Goal: Use online tool/utility: Use online tool/utility

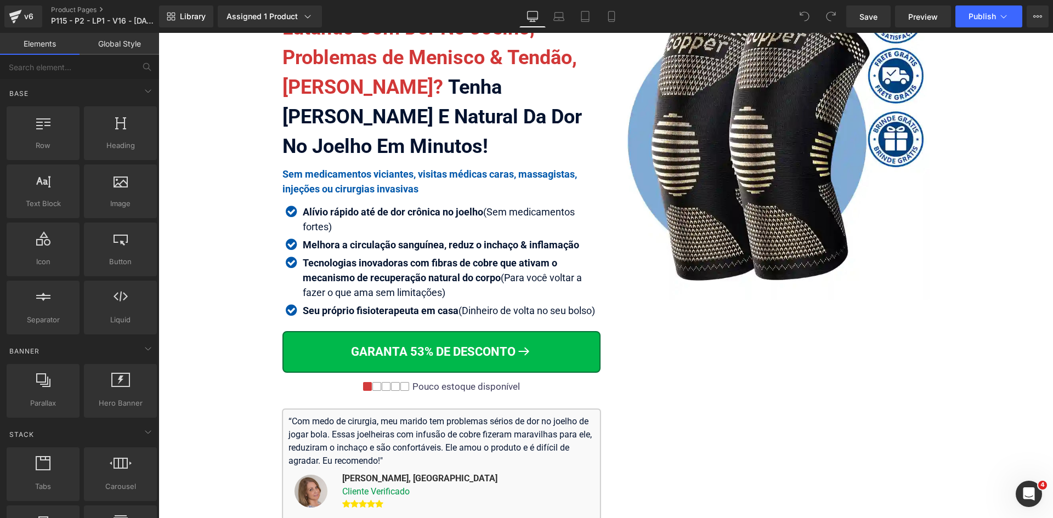
scroll to position [219, 0]
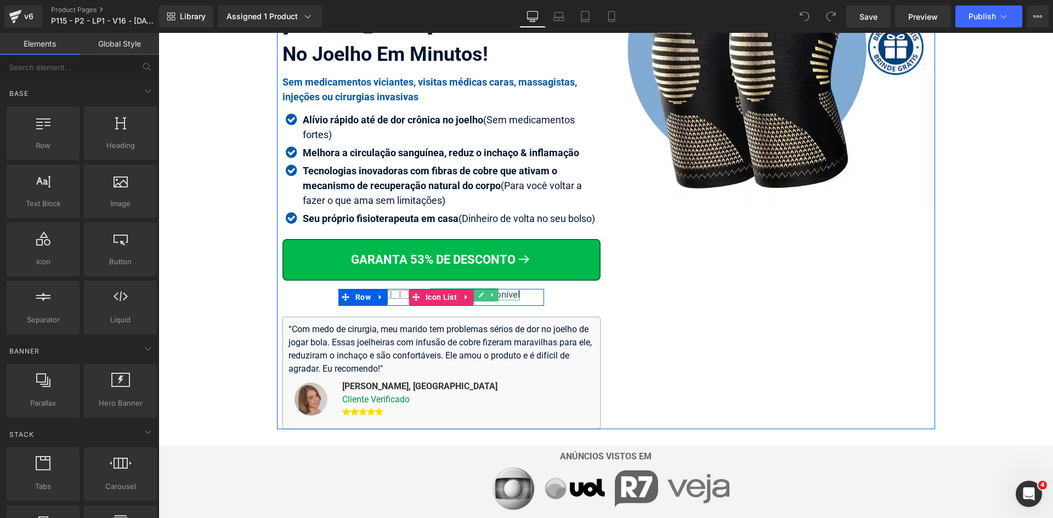
click at [508, 294] on div "Pouco estoque disponível" at bounding box center [465, 294] width 110 height 11
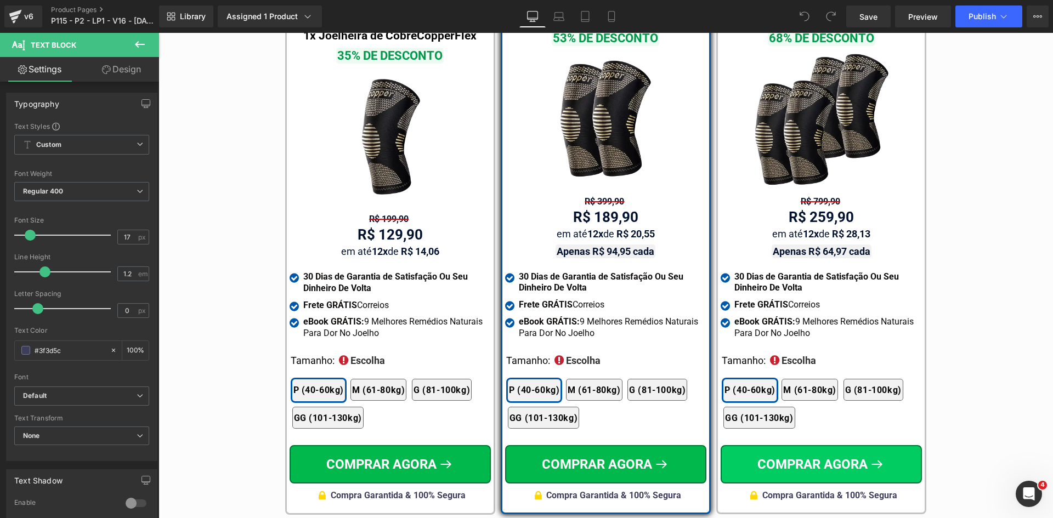
scroll to position [6450, 0]
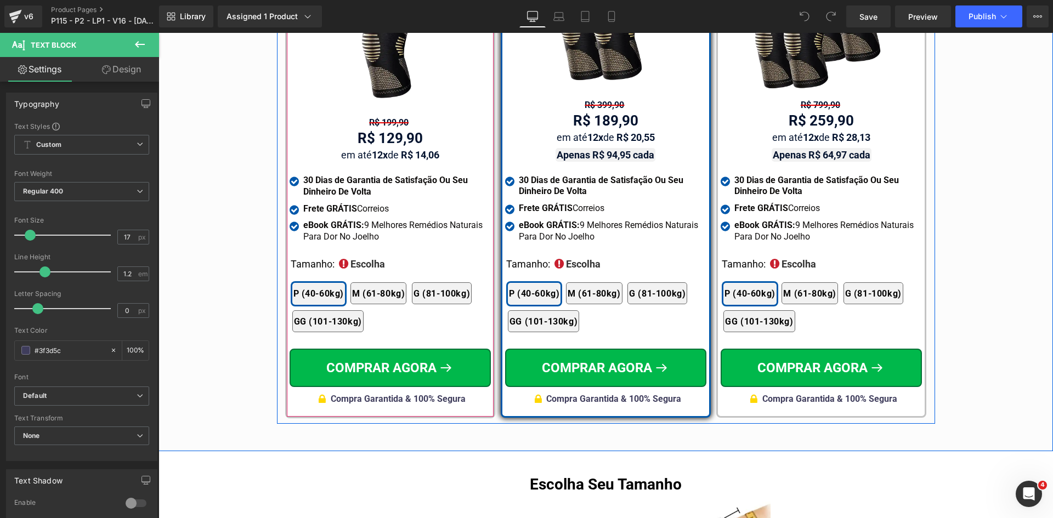
click at [440, 394] on span "Compra Garantida & 100% Segura" at bounding box center [398, 399] width 135 height 10
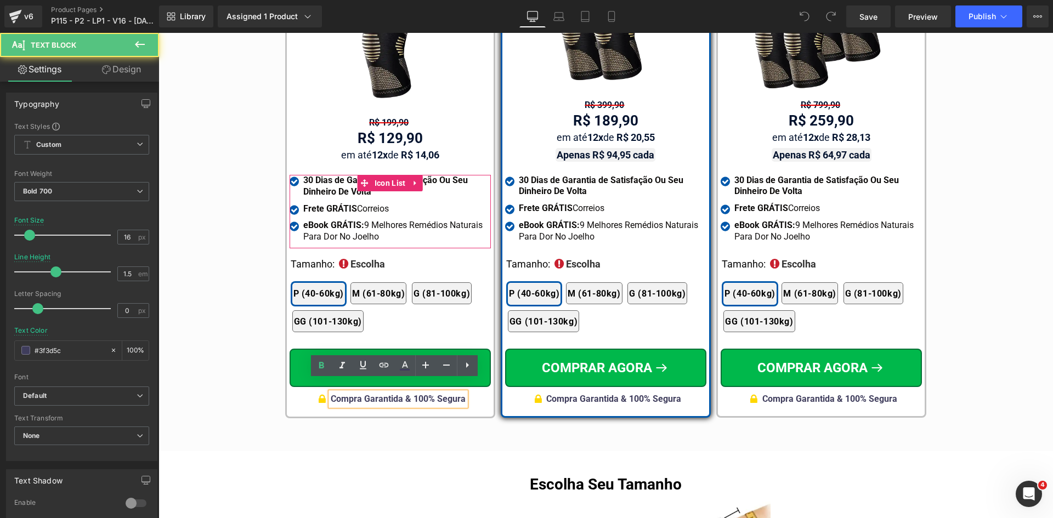
click at [366, 206] on icon at bounding box center [368, 209] width 6 height 7
click at [331, 203] on strong "Frete GRÁTIS" at bounding box center [330, 208] width 54 height 10
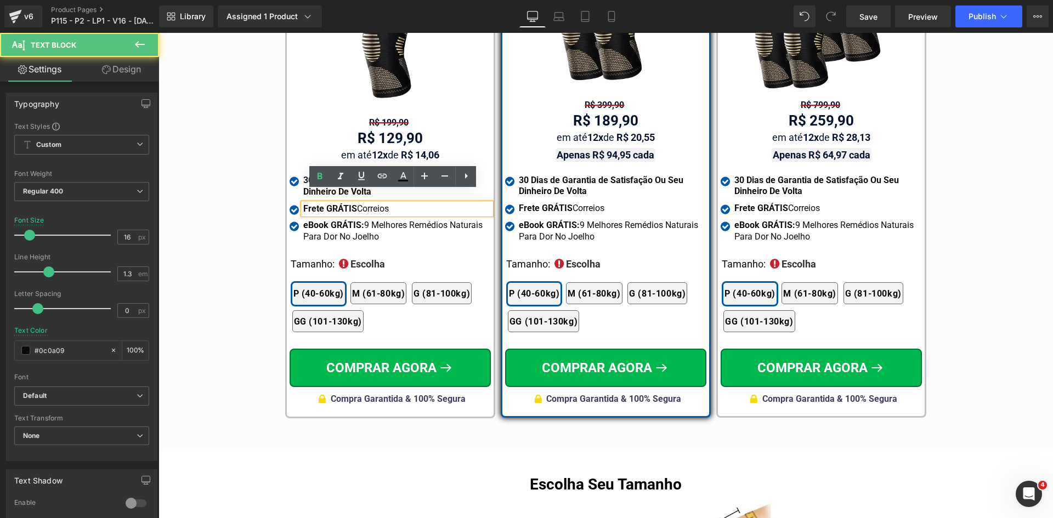
click at [331, 203] on strong "Frete GRÁTIS" at bounding box center [330, 208] width 54 height 10
paste div
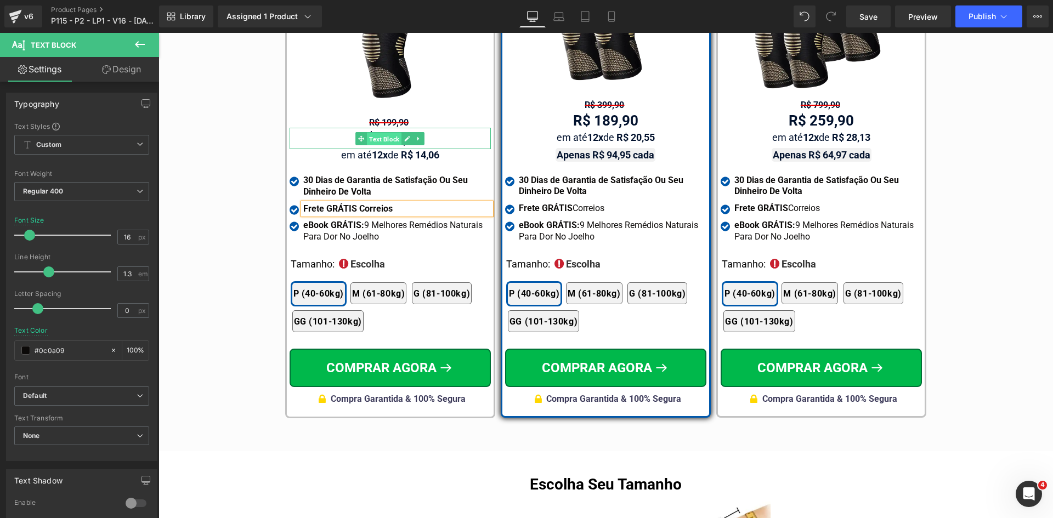
click at [384, 133] on span "Text Block" at bounding box center [384, 139] width 35 height 13
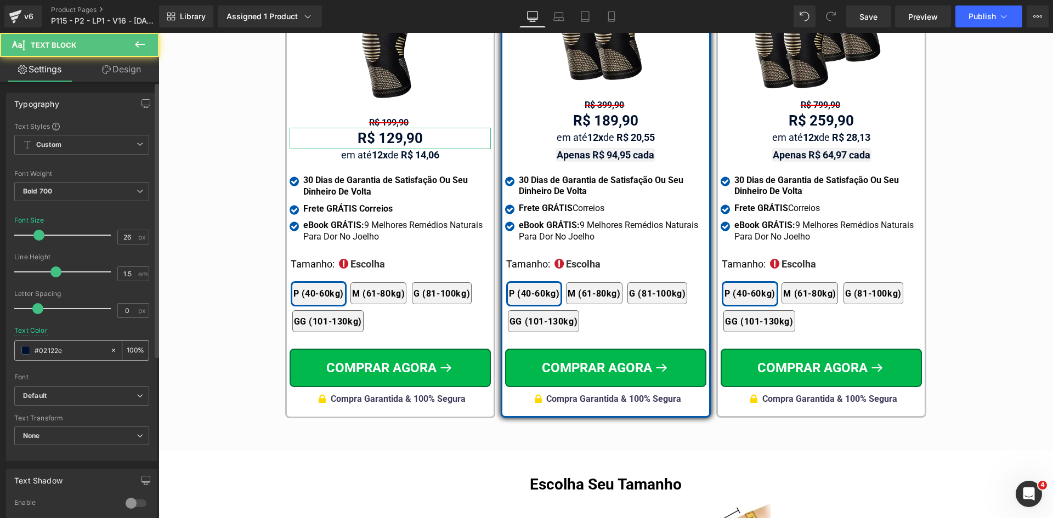
click at [76, 348] on input "#02122e" at bounding box center [70, 350] width 70 height 12
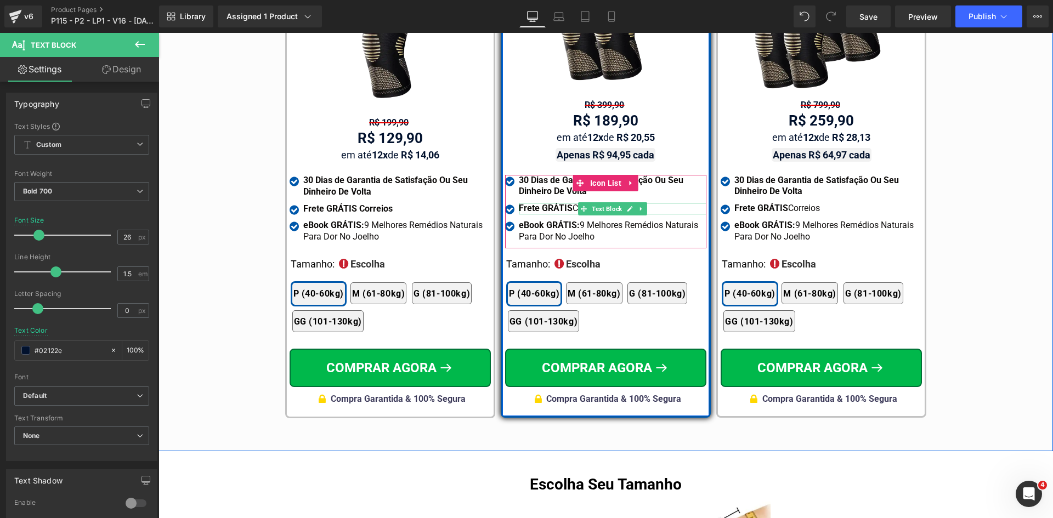
click at [542, 203] on strong "Frete GRÁTIS" at bounding box center [546, 208] width 54 height 10
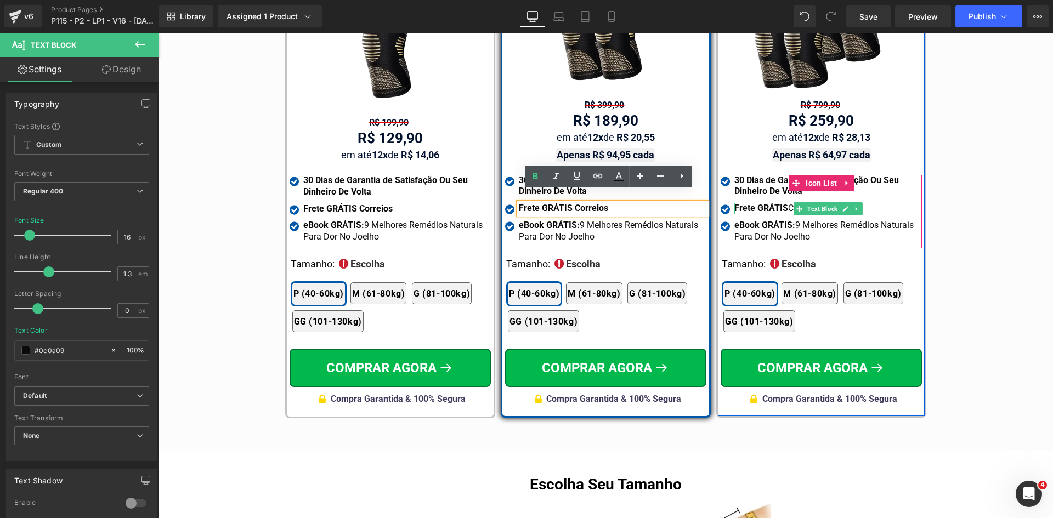
click at [749, 203] on strong "Frete GRÁTIS" at bounding box center [761, 208] width 54 height 10
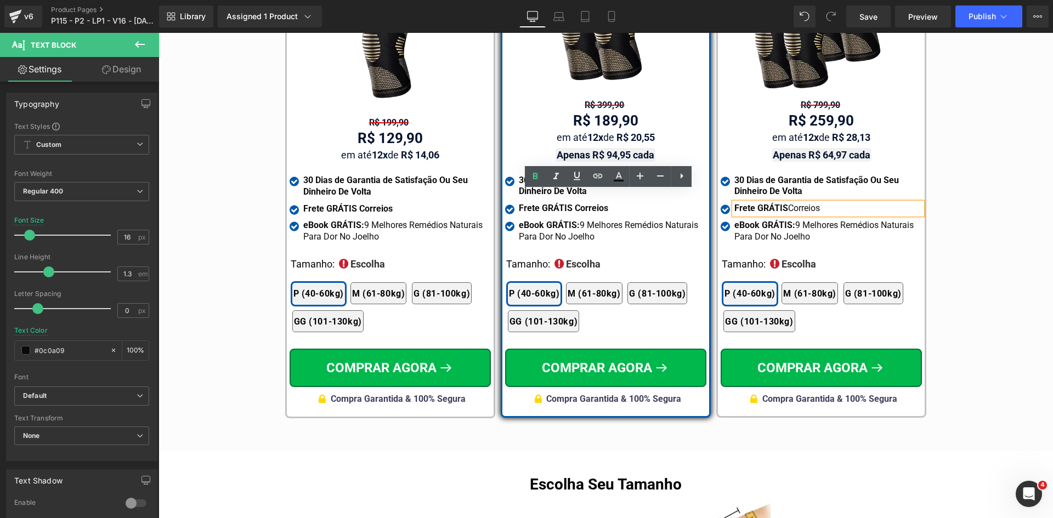
click at [749, 203] on strong "Frete GRÁTIS" at bounding box center [761, 208] width 54 height 10
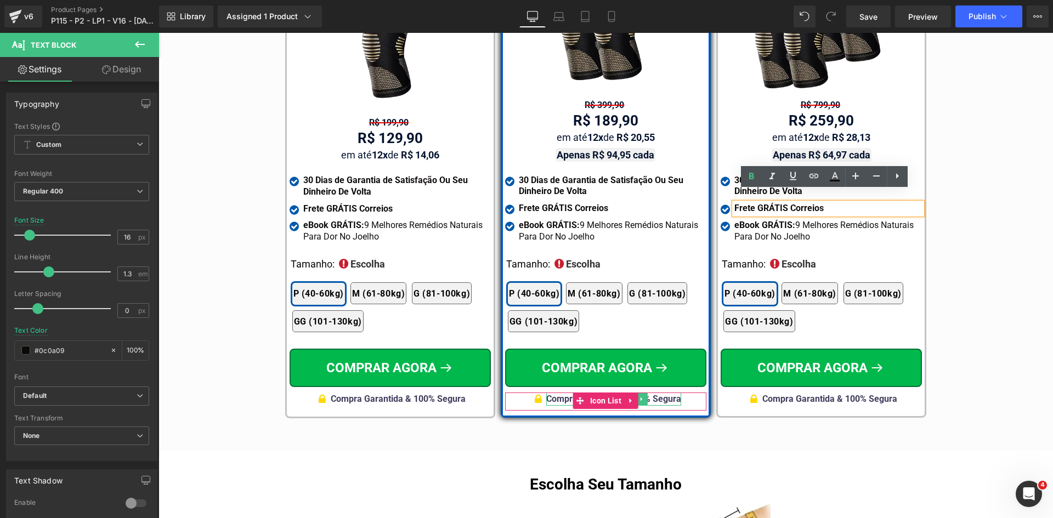
click at [666, 393] on div at bounding box center [605, 394] width 201 height 3
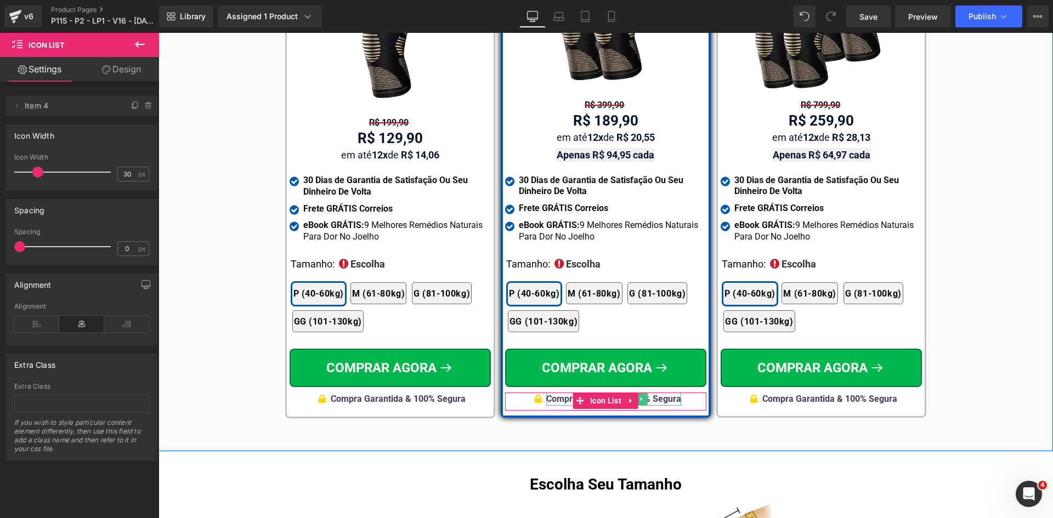
click at [555, 394] on span "Compra Garantida & 100% Segura" at bounding box center [613, 399] width 135 height 10
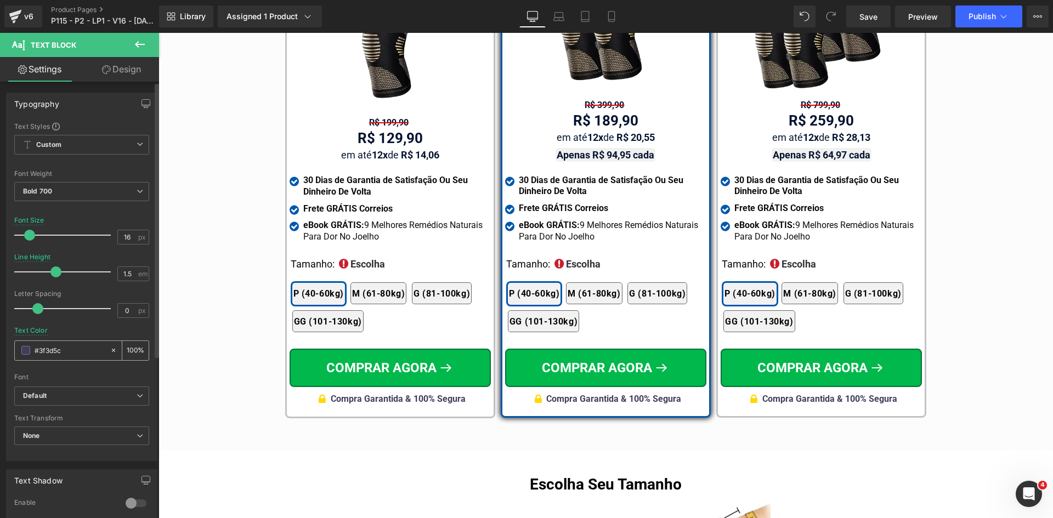
click at [74, 345] on input "#3f3d5c" at bounding box center [70, 350] width 70 height 12
paste input "02122e"
type input "#02122e"
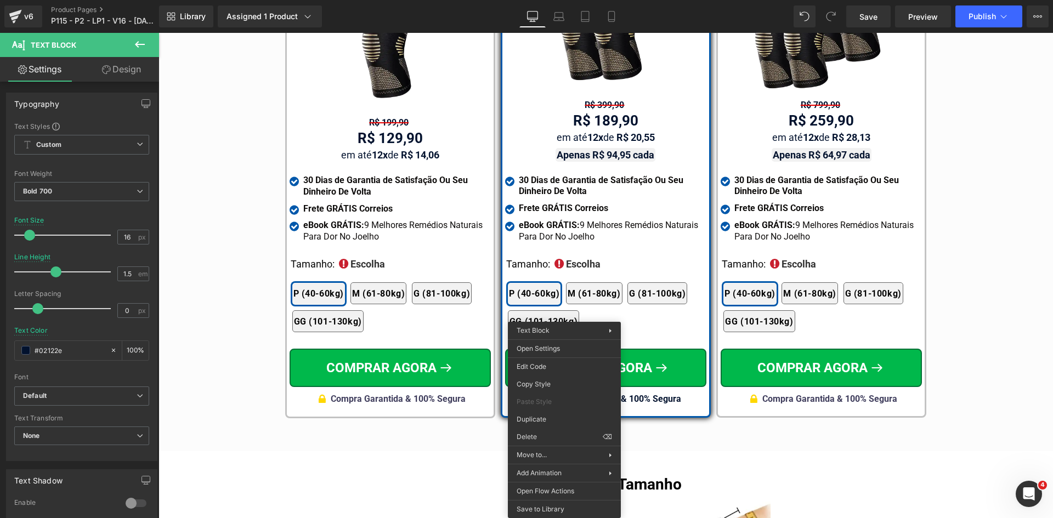
drag, startPoint x: 707, startPoint y: 420, endPoint x: 440, endPoint y: 387, distance: 269.0
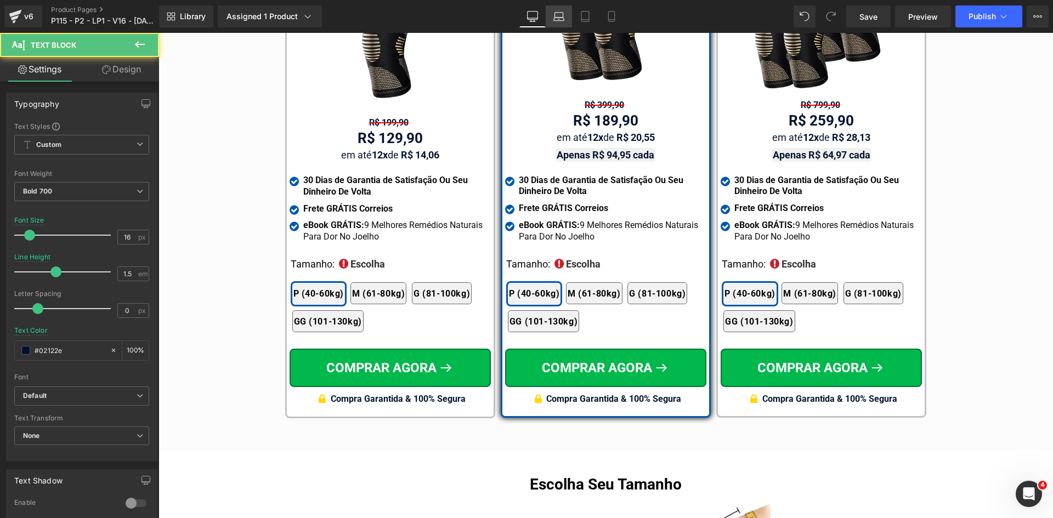
drag, startPoint x: 562, startPoint y: 20, endPoint x: 91, endPoint y: 186, distance: 499.6
click at [562, 20] on icon at bounding box center [558, 16] width 11 height 11
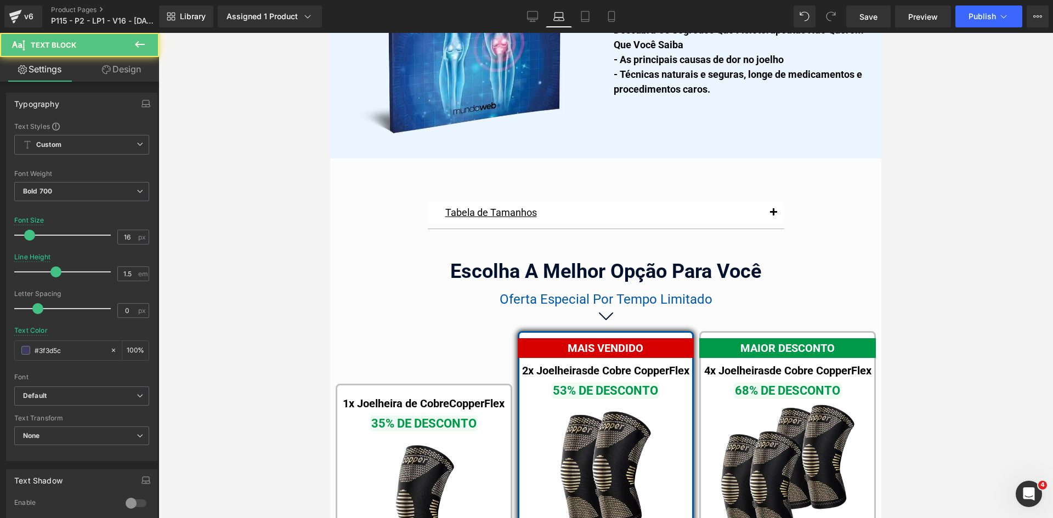
scroll to position [7089, 0]
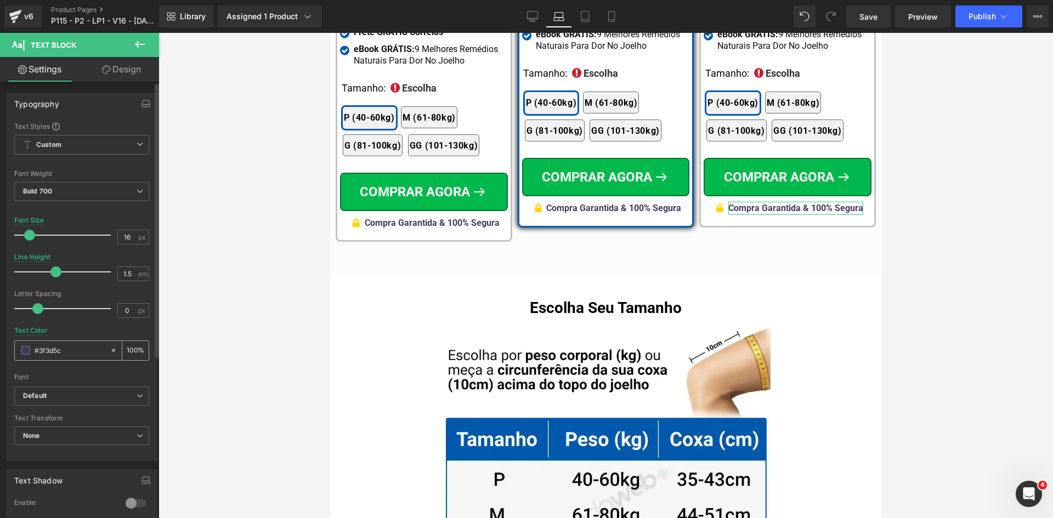
click at [92, 345] on input "#02122e" at bounding box center [70, 350] width 70 height 12
paste input "02122e"
type input "#02122e"
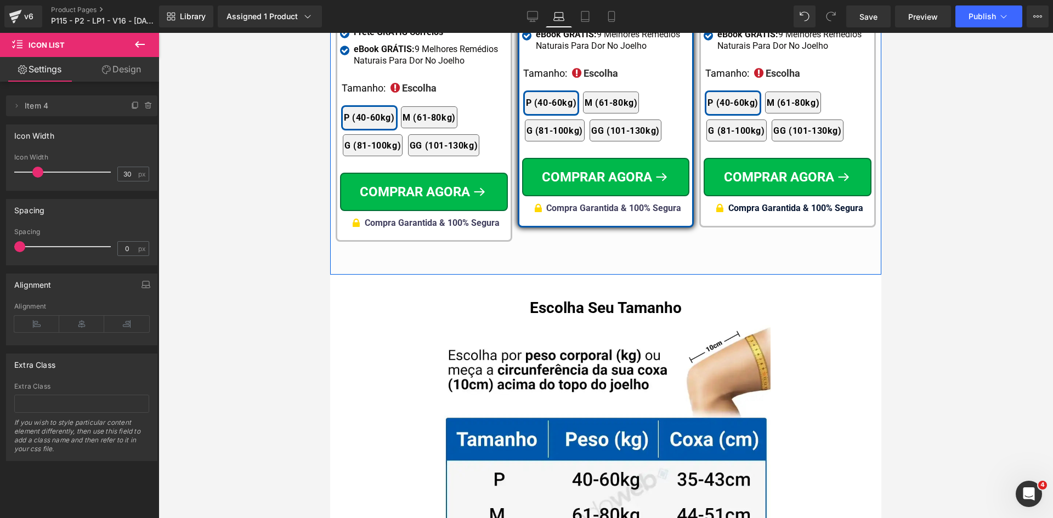
click at [487, 218] on span "Compra Garantida & 100% Segura" at bounding box center [432, 223] width 135 height 10
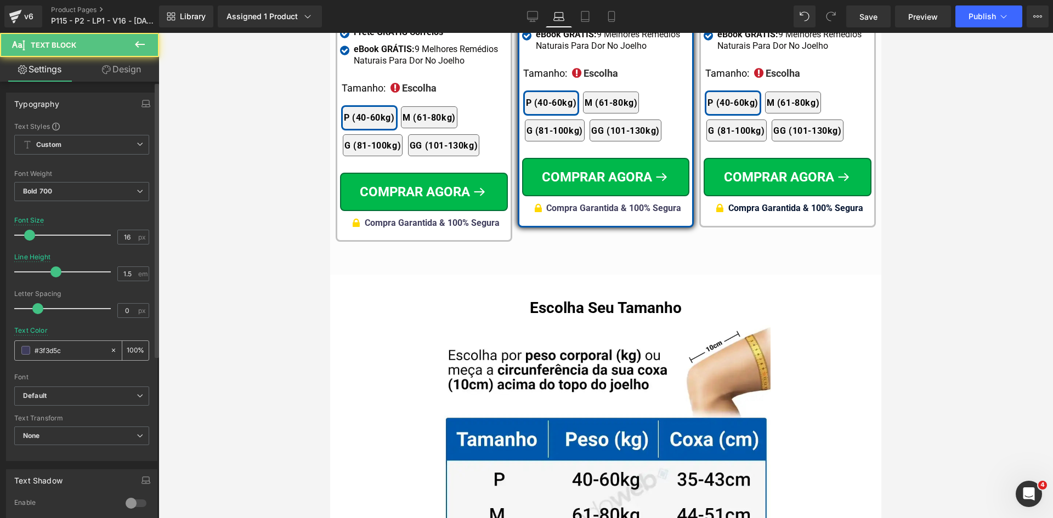
click at [87, 349] on input "#3f3d5c" at bounding box center [70, 350] width 70 height 12
paste input "02122e"
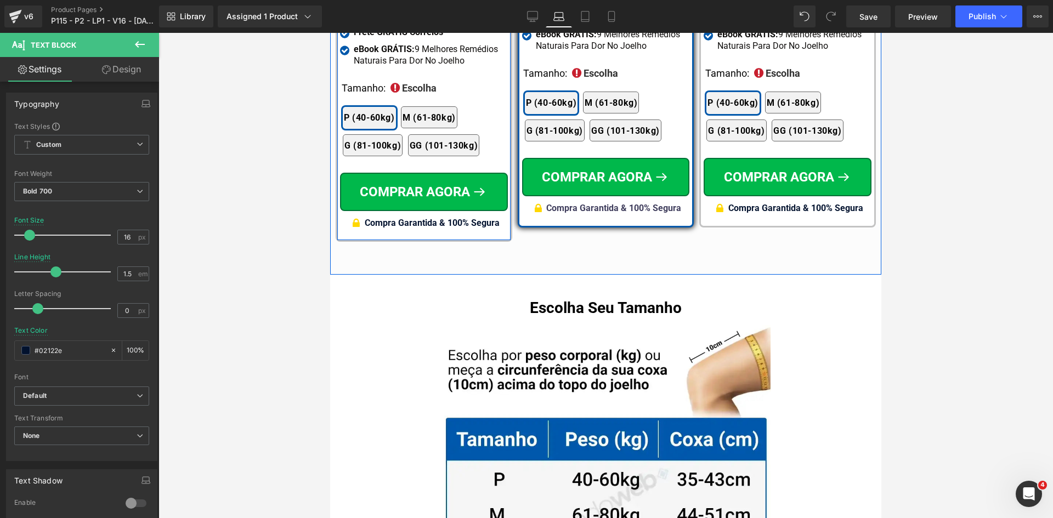
type input "#02122e"
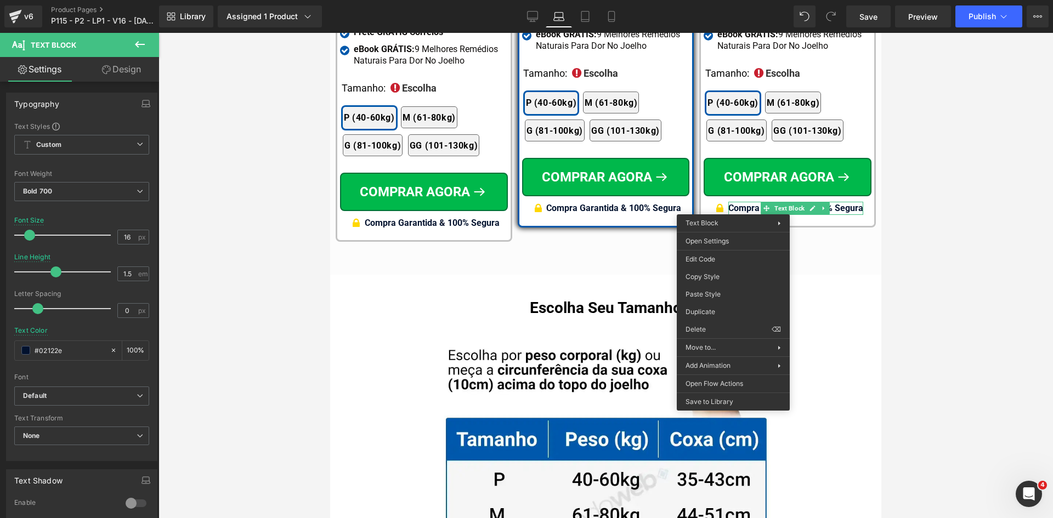
drag, startPoint x: 1049, startPoint y: 322, endPoint x: 719, endPoint y: 288, distance: 331.8
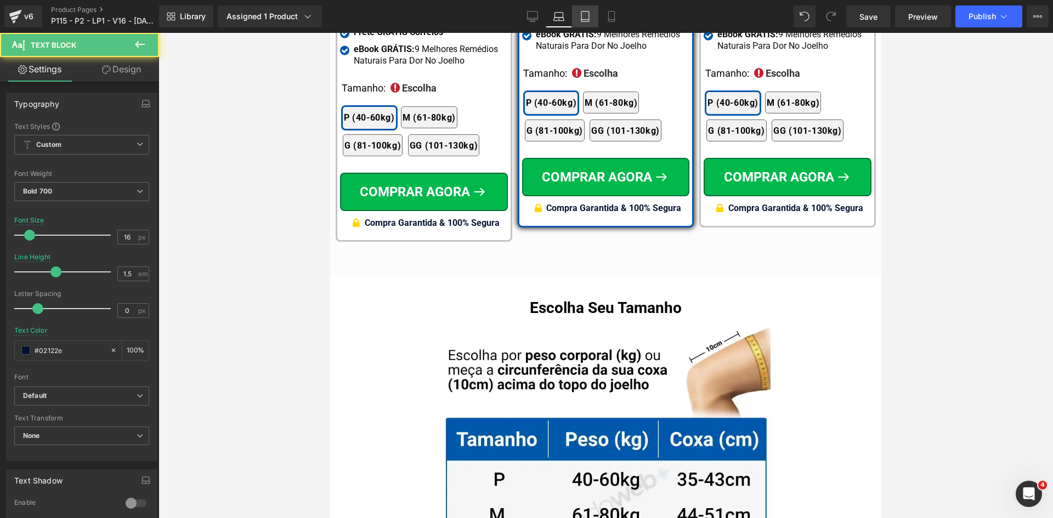
click at [584, 17] on icon at bounding box center [585, 16] width 11 height 11
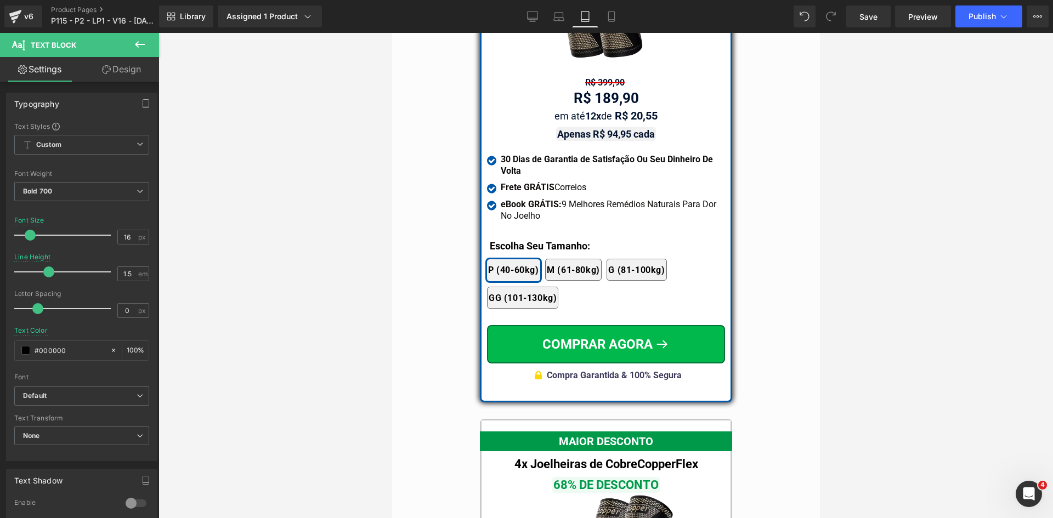
scroll to position [9577, 0]
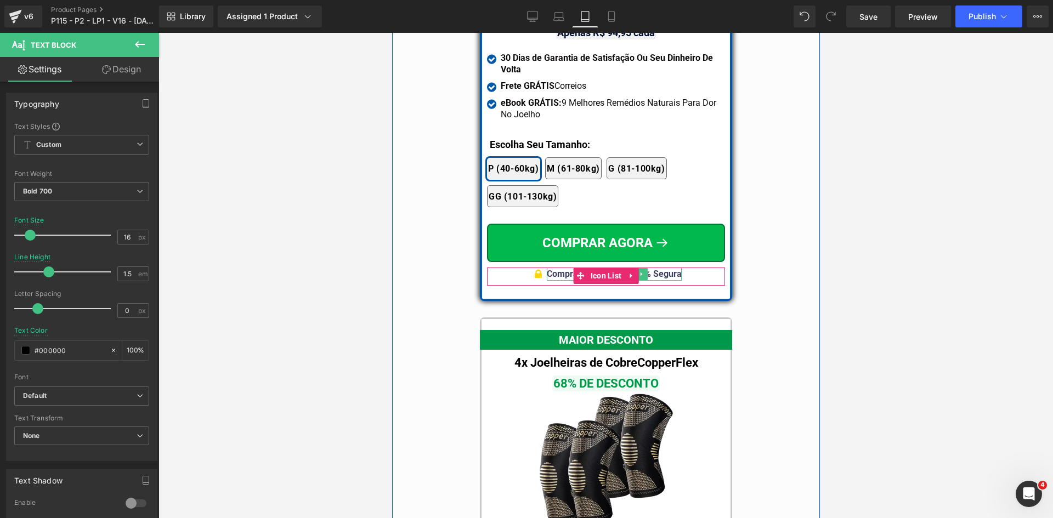
click at [665, 269] on b "Compra Garantida & 100% Segura" at bounding box center [613, 274] width 135 height 10
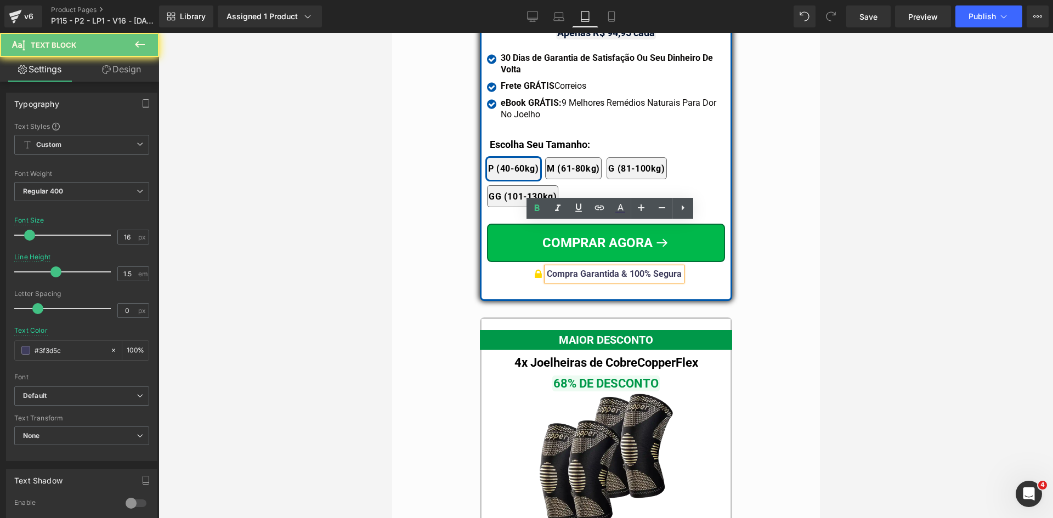
click at [665, 269] on b "Compra Garantida & 100% Segura" at bounding box center [613, 274] width 135 height 10
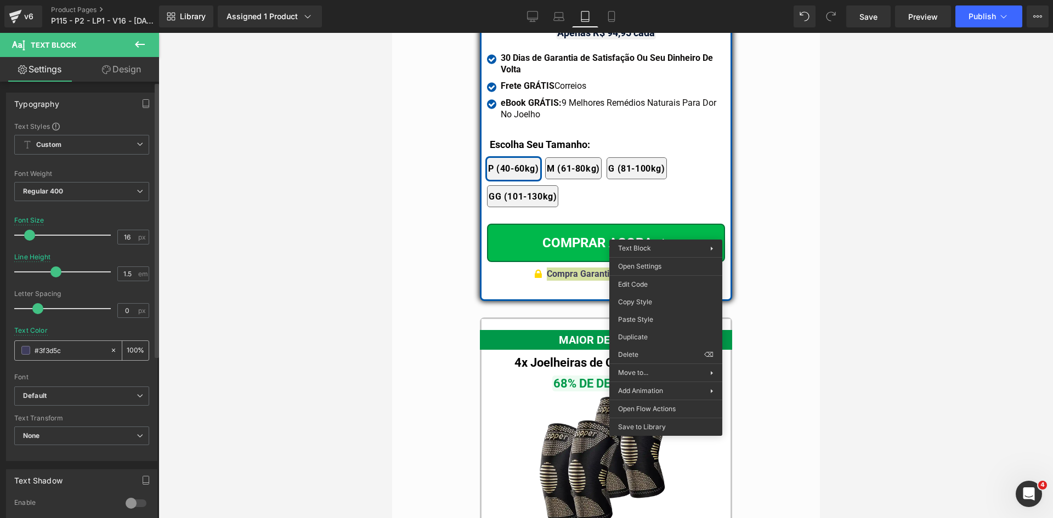
click at [66, 351] on input "#3f3d5c" at bounding box center [70, 350] width 70 height 12
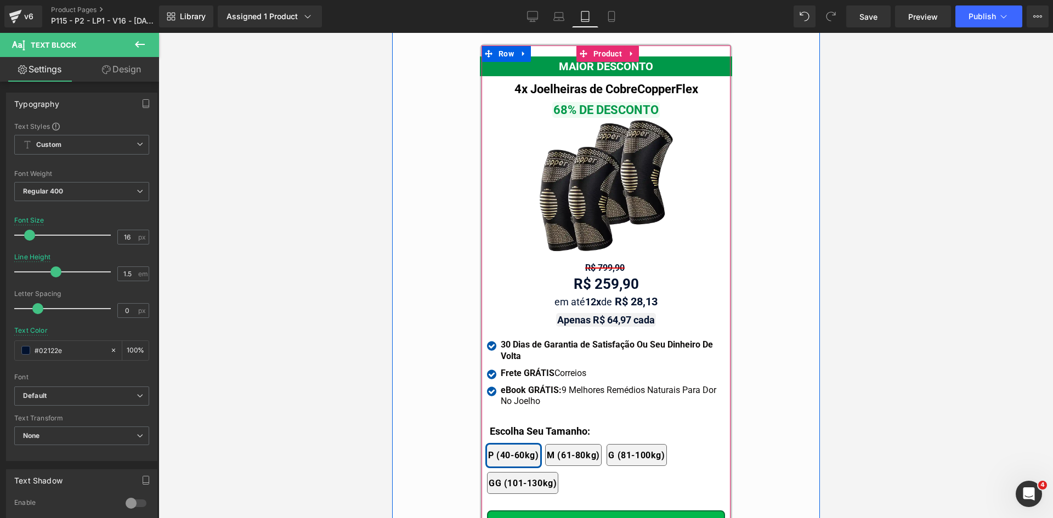
scroll to position [9961, 0]
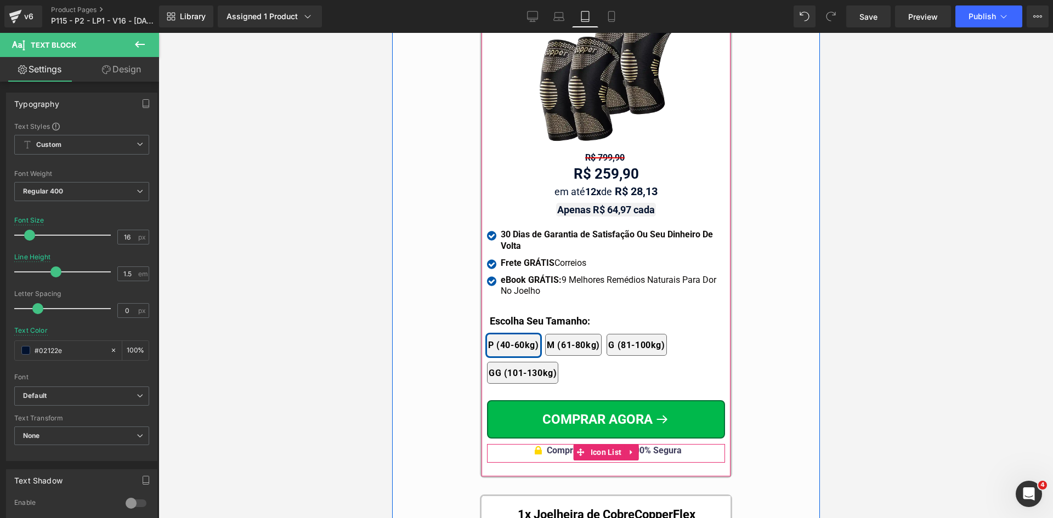
type input "#02122e"
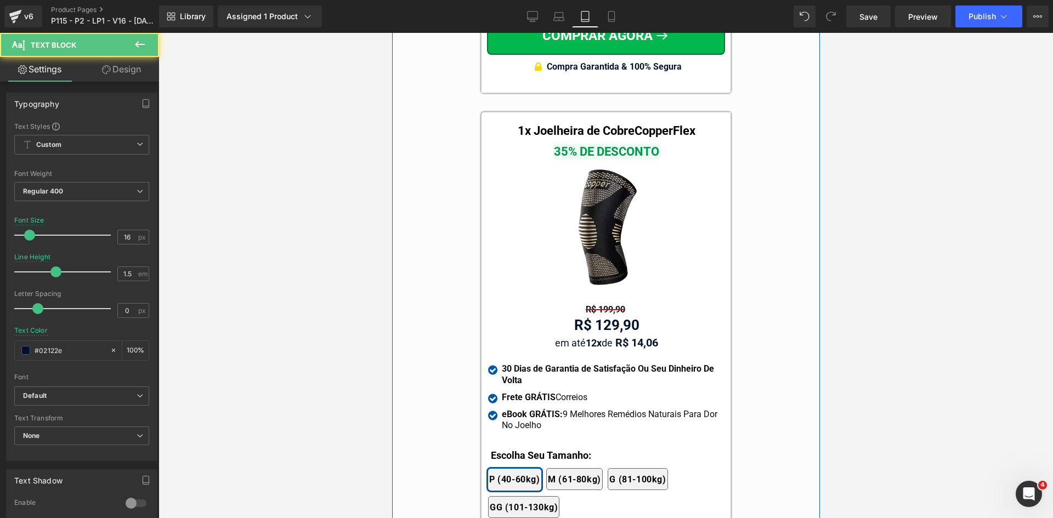
scroll to position [10564, 0]
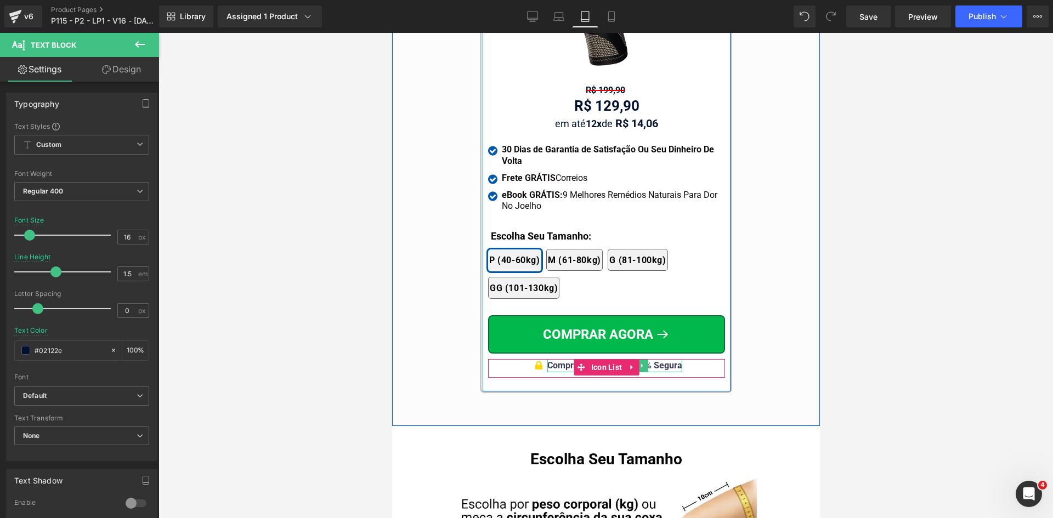
drag, startPoint x: 666, startPoint y: 325, endPoint x: 1046, endPoint y: 416, distance: 390.7
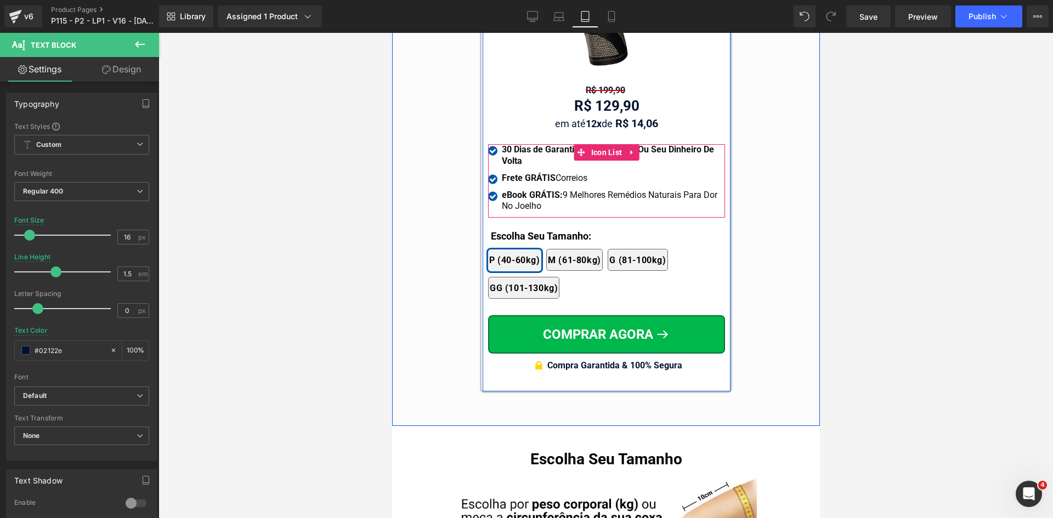
click at [510, 173] on strong "Frete GRÁTIS" at bounding box center [528, 178] width 54 height 10
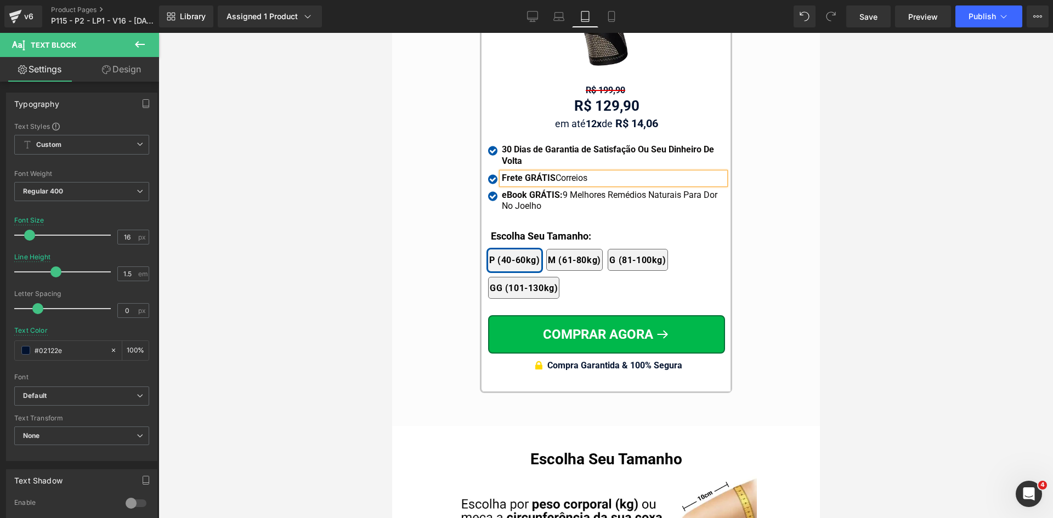
click at [510, 173] on strong "Frete GRÁTIS" at bounding box center [528, 178] width 54 height 10
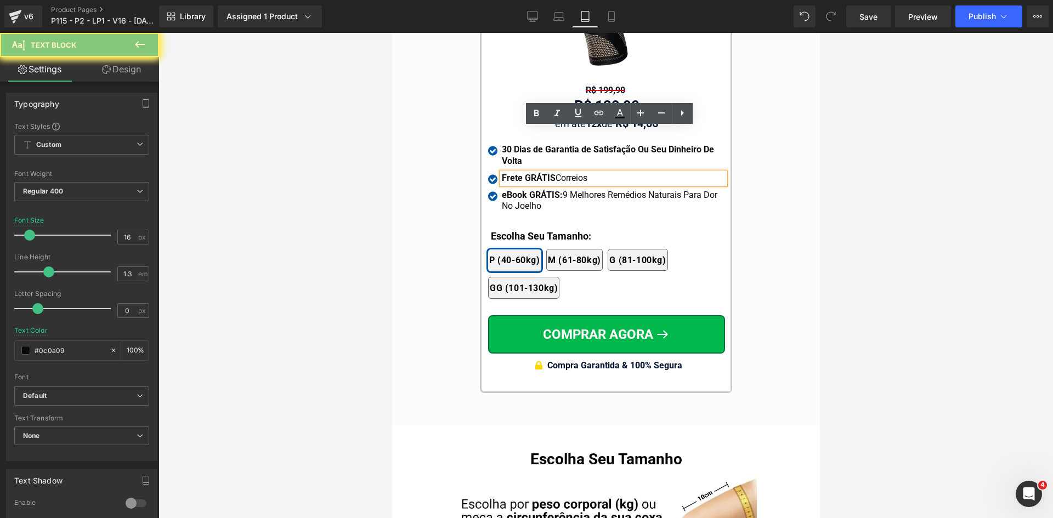
click at [510, 173] on strong "Frete GRÁTIS" at bounding box center [528, 178] width 54 height 10
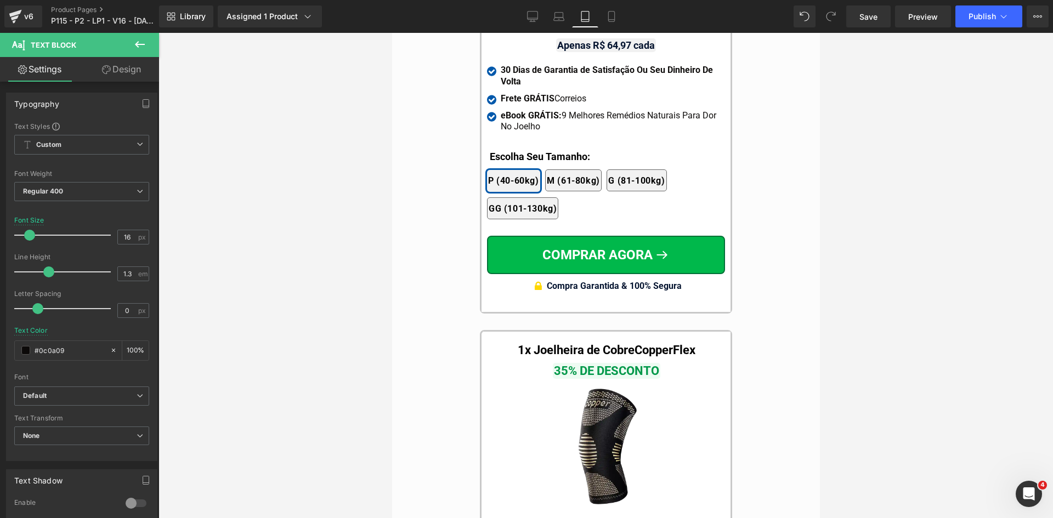
scroll to position [9961, 0]
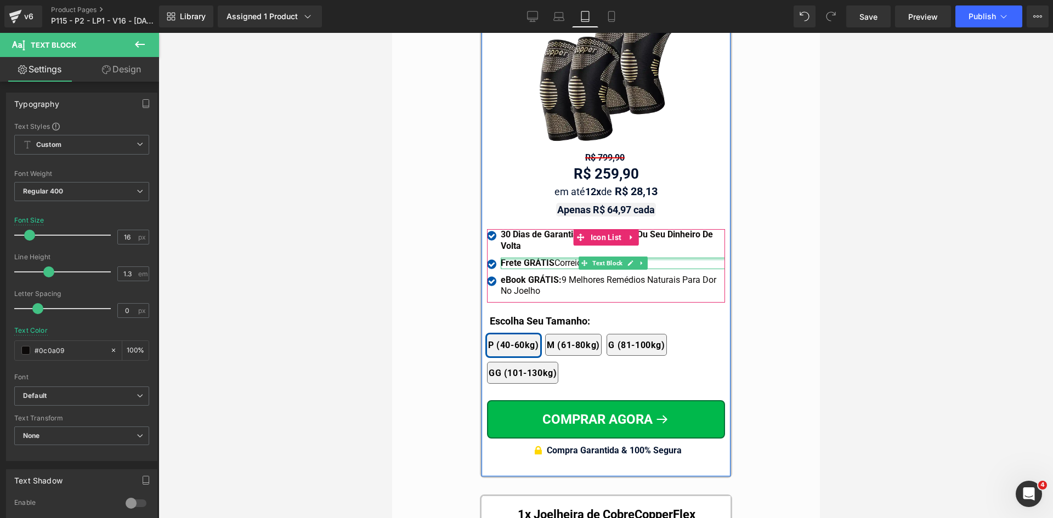
click at [503, 258] on div at bounding box center [612, 259] width 224 height 3
click at [503, 258] on strong "Frete GRÁTIS" at bounding box center [527, 263] width 54 height 10
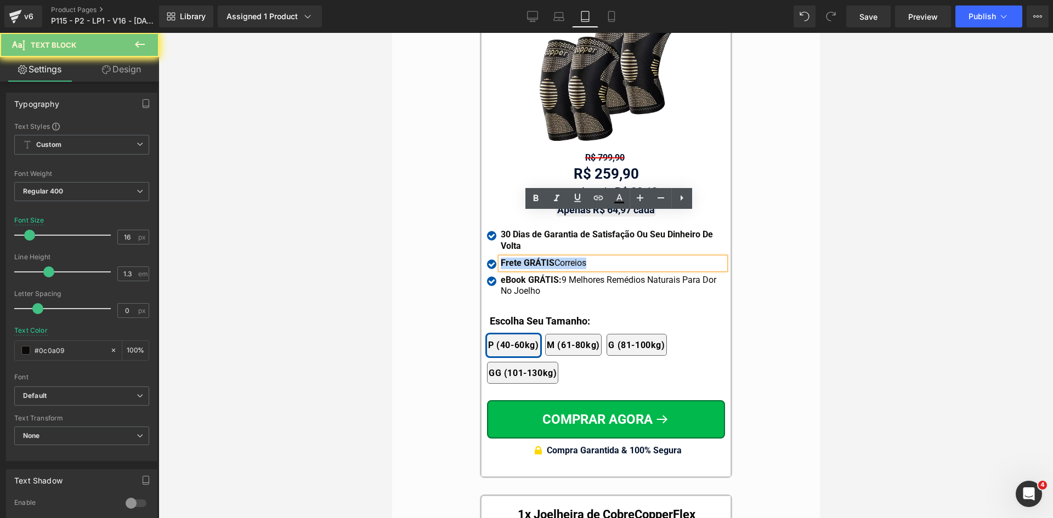
click at [503, 258] on strong "Frete GRÁTIS" at bounding box center [527, 263] width 54 height 10
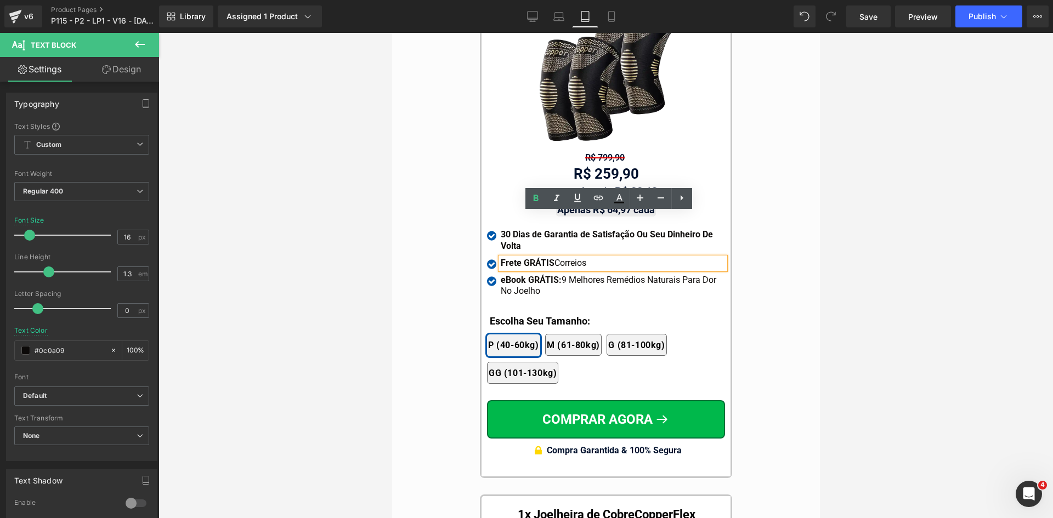
click at [507, 258] on strong "Frete GRÁTIS" at bounding box center [527, 263] width 54 height 10
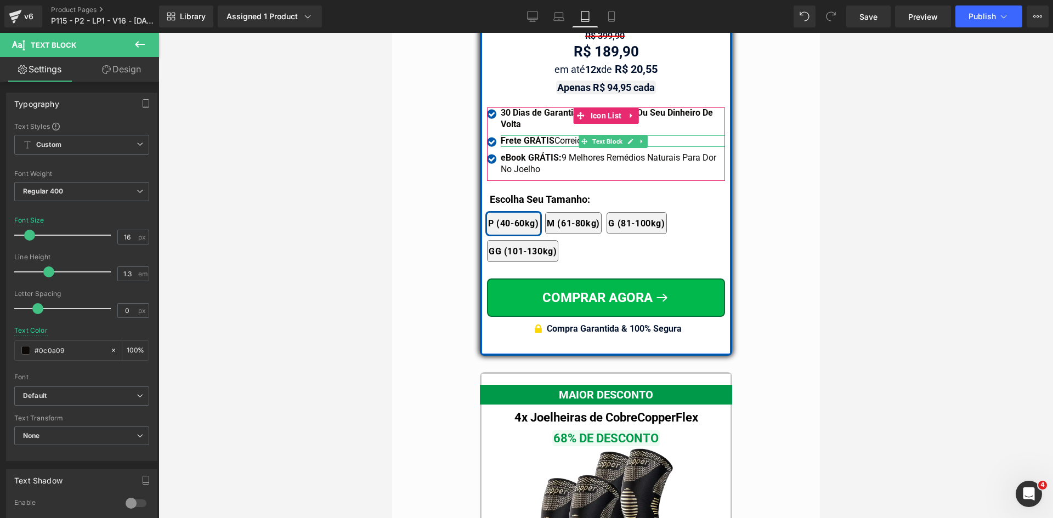
click at [505, 135] on strong "Frete GRÁTIS" at bounding box center [527, 140] width 54 height 10
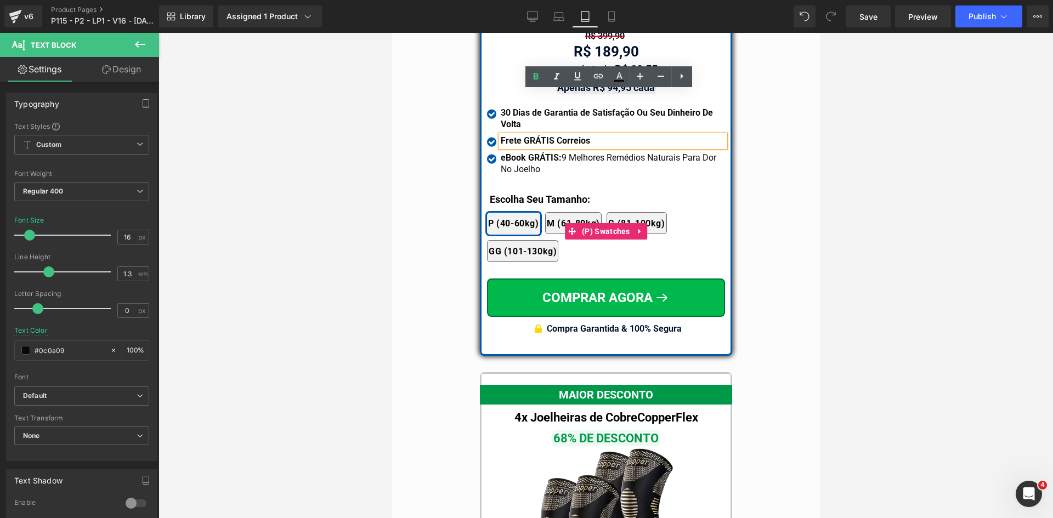
click at [494, 196] on div "2x Joelheiras 4x Joelheiras 1x Joelheira 3x Joelheiras P (40-60kg) M (61-80kg) …" at bounding box center [605, 232] width 238 height 72
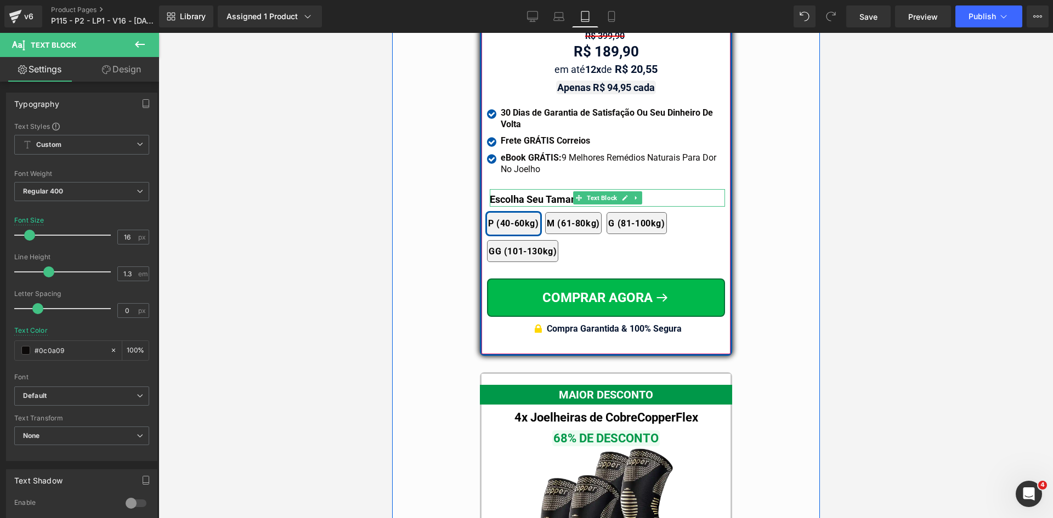
click at [501, 192] on p "Escolha Seu Tamanho:" at bounding box center [606, 199] width 235 height 15
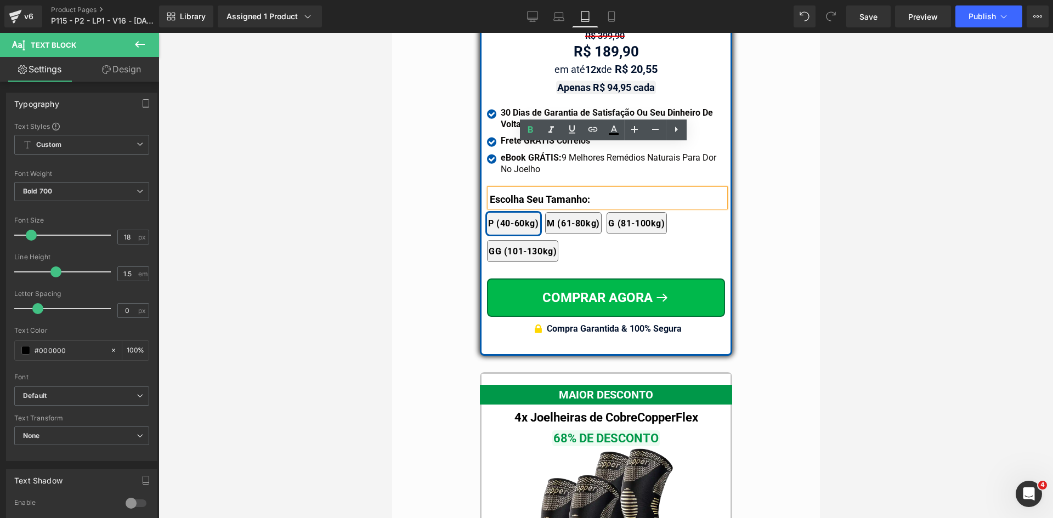
click at [141, 66] on link "Design" at bounding box center [122, 69] width 80 height 25
click at [0, 0] on div "Spacing" at bounding box center [0, 0] width 0 height 0
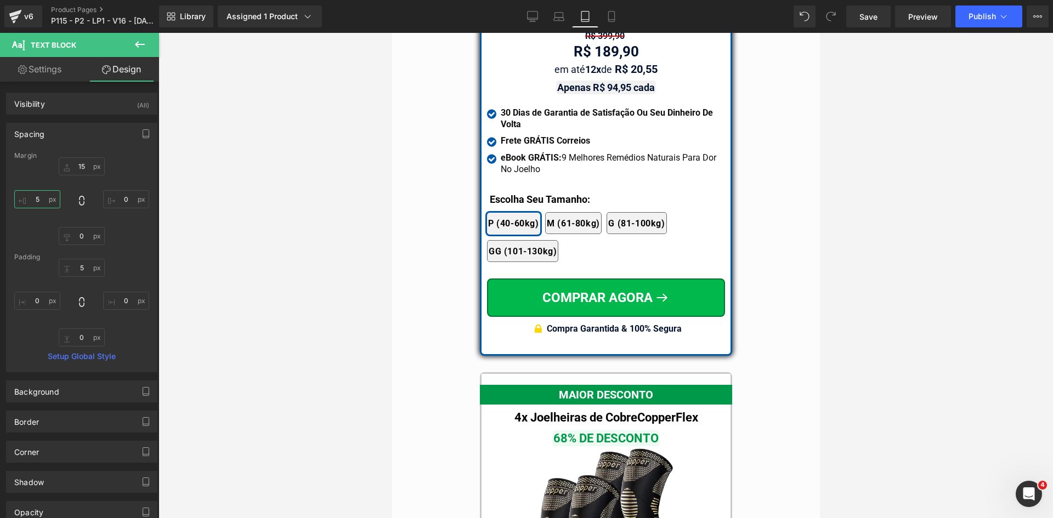
click at [33, 195] on input "text" at bounding box center [37, 199] width 46 height 18
type input "5"
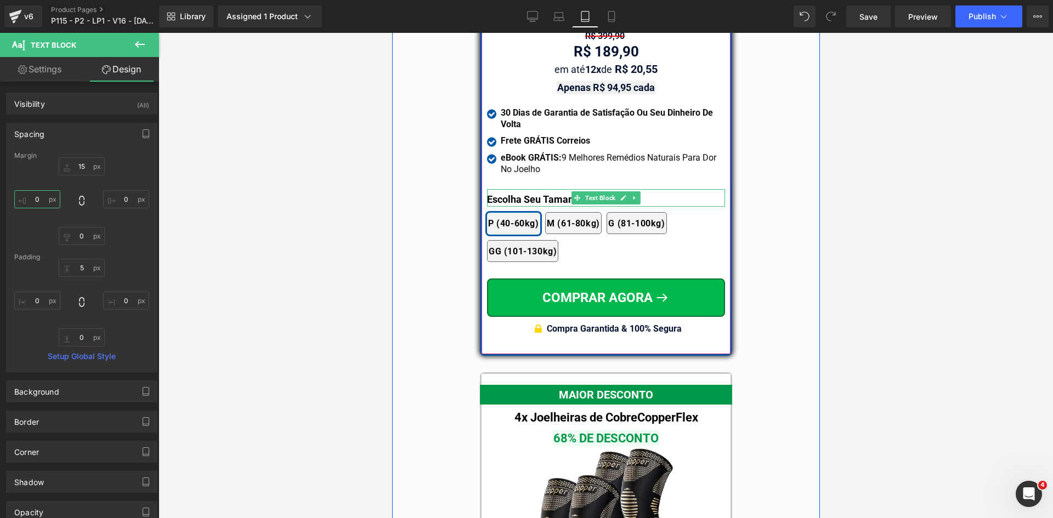
type input "0"
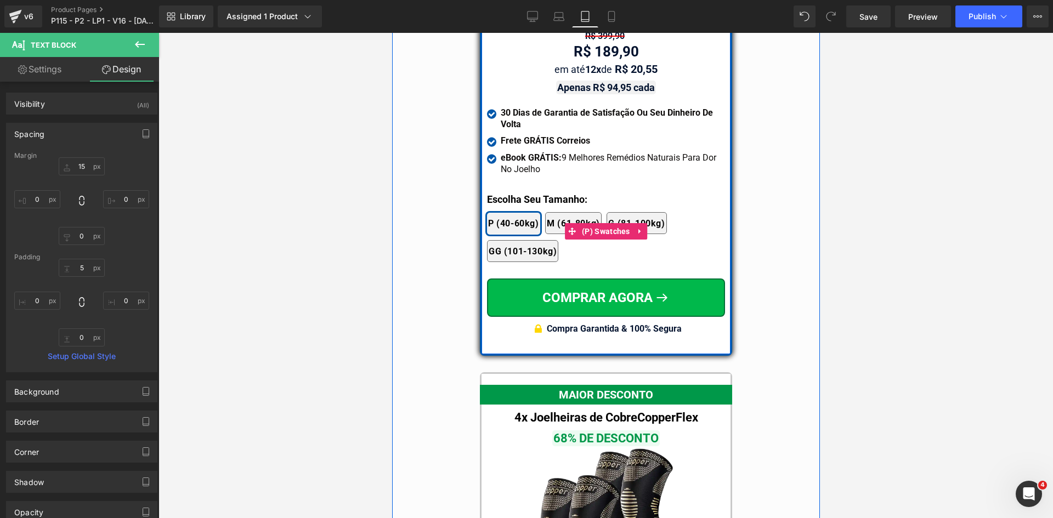
scroll to position [9906, 0]
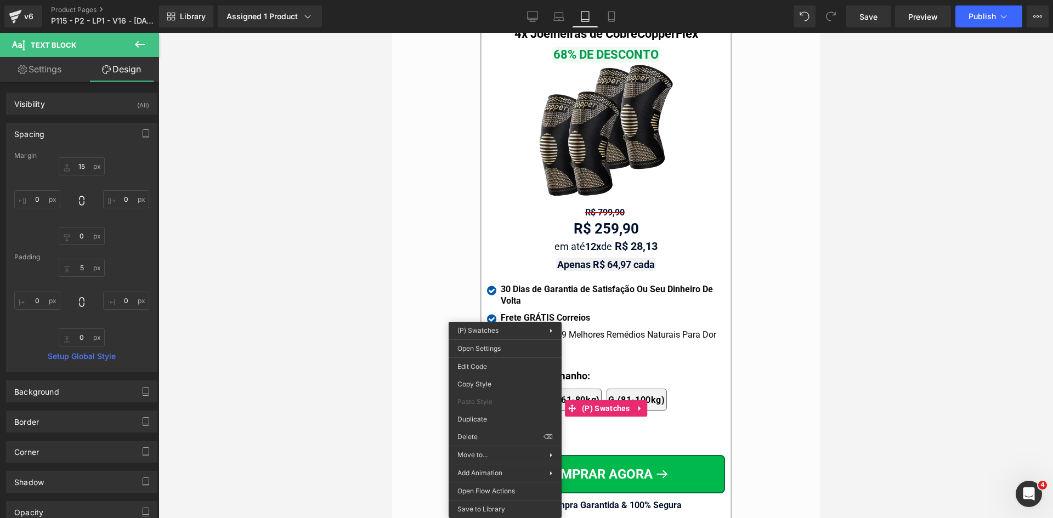
click at [372, 315] on div at bounding box center [605, 275] width 894 height 485
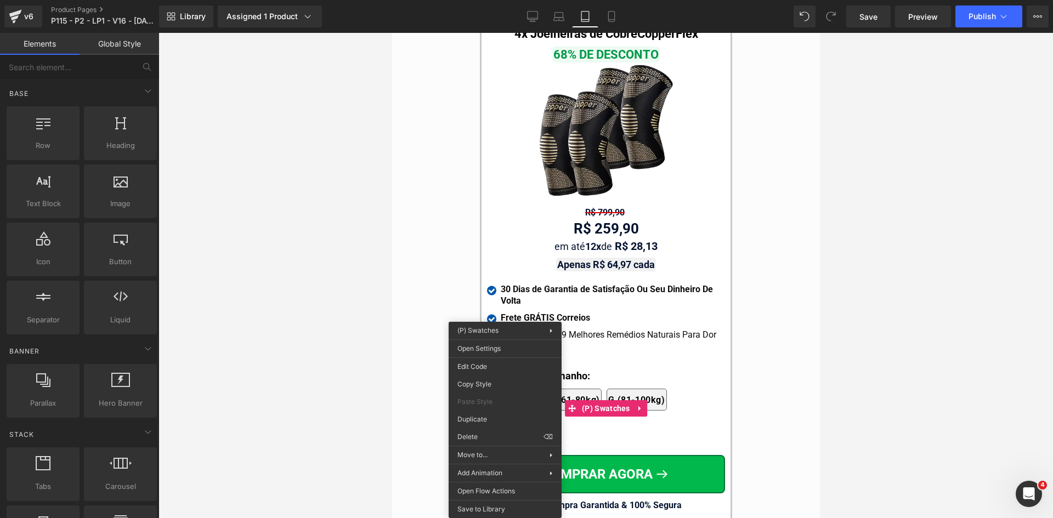
click at [706, 372] on div "2x Joelheiras 4x Joelheiras 1x Joelheira 3x Joelheiras P (40-60kg) M (61-80kg) …" at bounding box center [605, 408] width 238 height 72
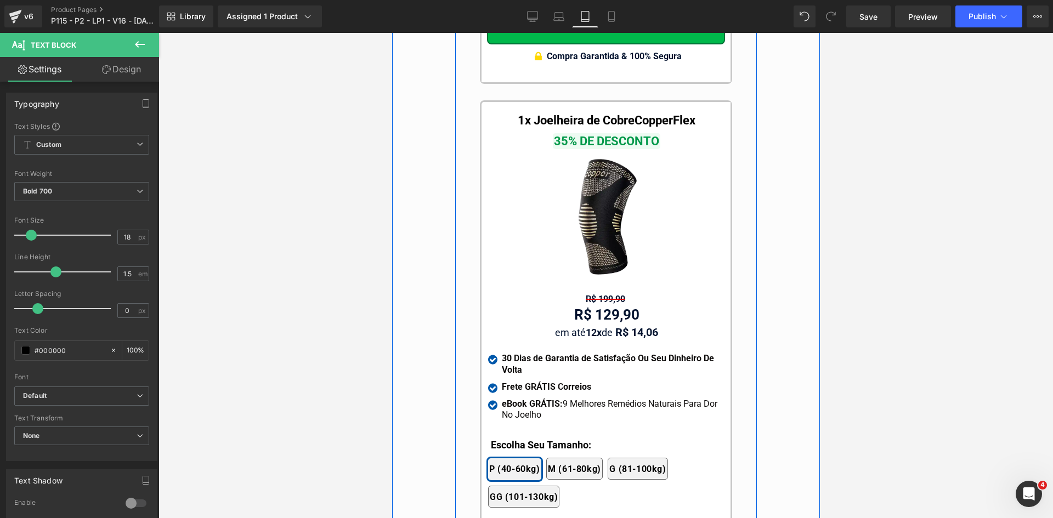
scroll to position [10454, 0]
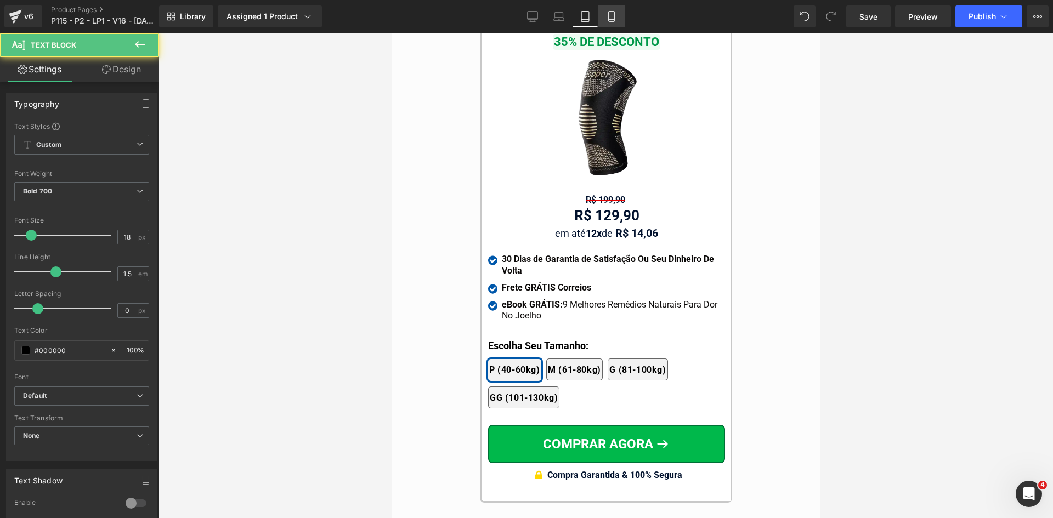
drag, startPoint x: 612, startPoint y: 21, endPoint x: 4, endPoint y: 287, distance: 663.7
click at [612, 21] on icon at bounding box center [611, 16] width 11 height 11
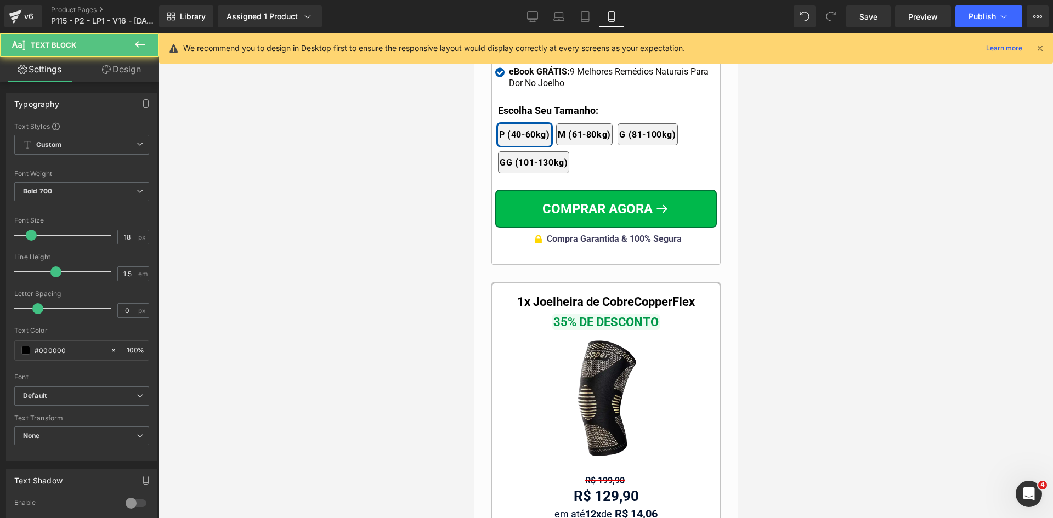
scroll to position [10734, 0]
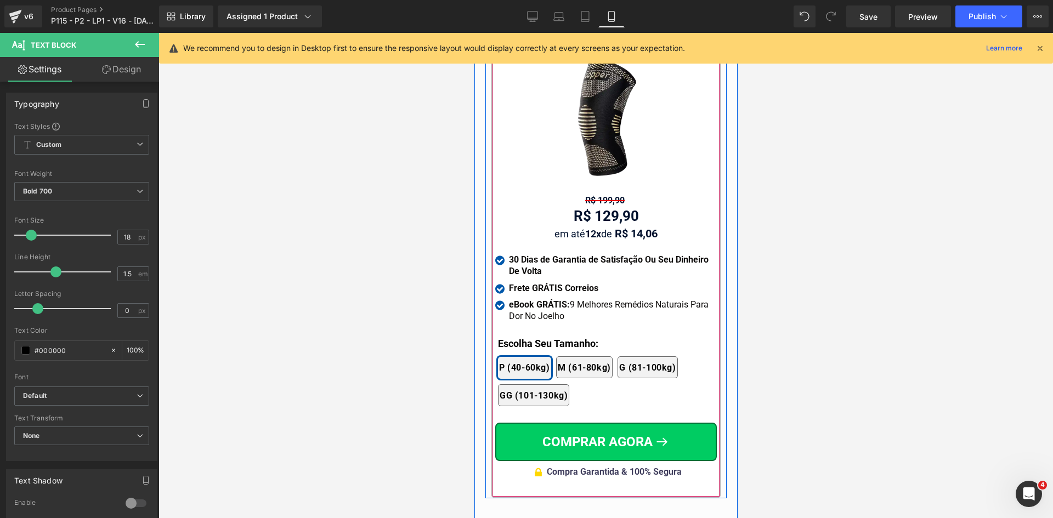
click at [474, 33] on div at bounding box center [474, 33] width 0 height 0
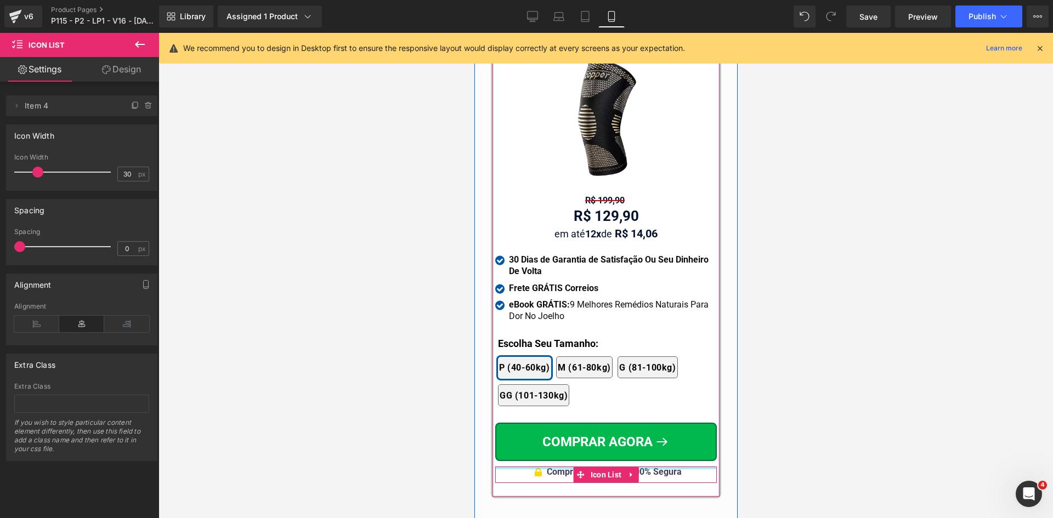
click at [555, 467] on div at bounding box center [606, 468] width 222 height 3
click at [555, 467] on span "Compra Garantida & 100% Segura" at bounding box center [613, 472] width 135 height 10
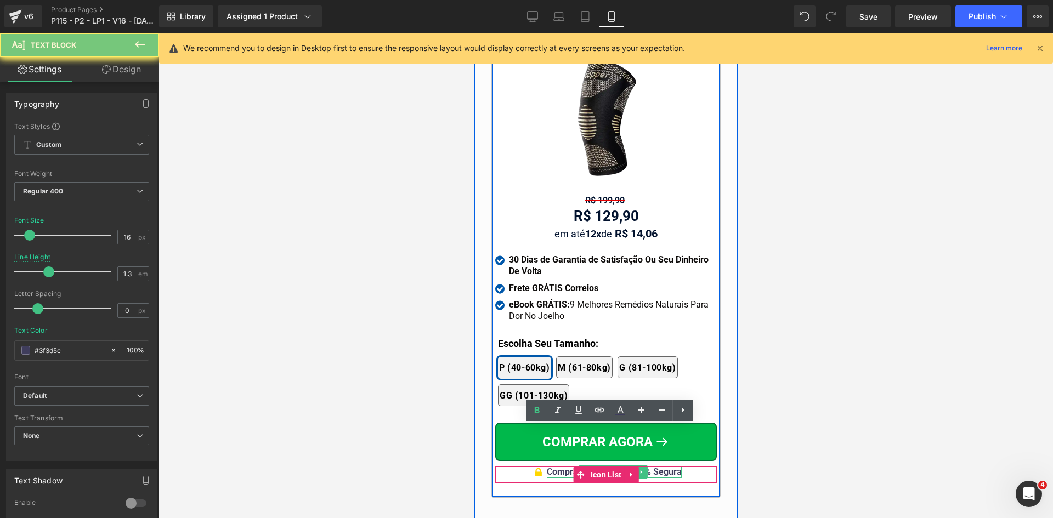
click at [555, 467] on span "Compra Garantida & 100% Segura" at bounding box center [613, 472] width 135 height 10
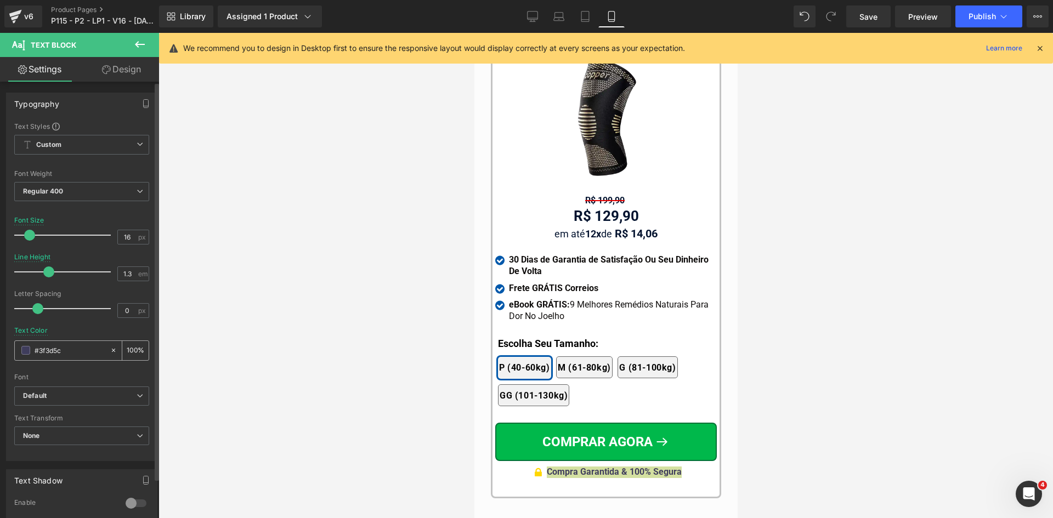
click at [77, 350] on input "#3f3d5c" at bounding box center [70, 350] width 70 height 12
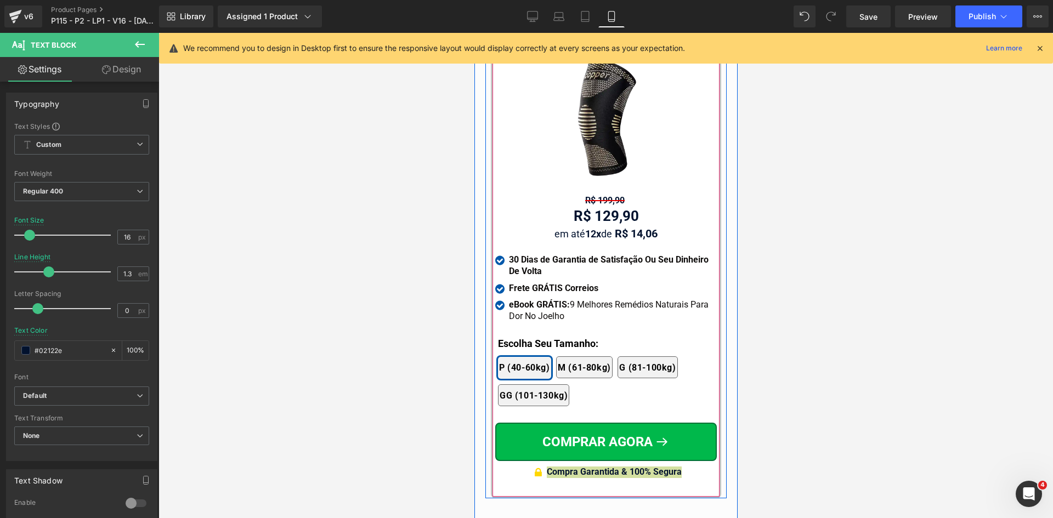
type input "#02122e"
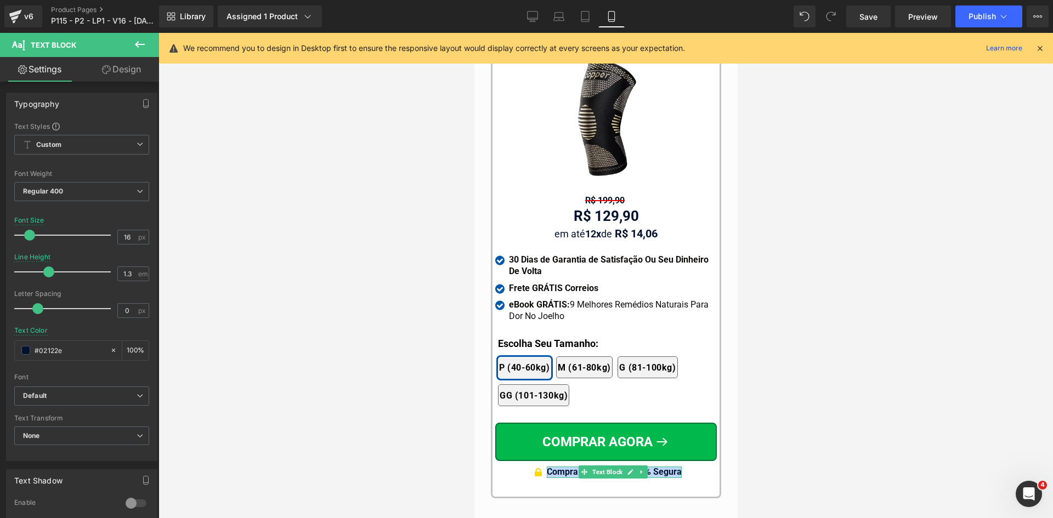
drag, startPoint x: 1013, startPoint y: 416, endPoint x: 541, endPoint y: 378, distance: 473.6
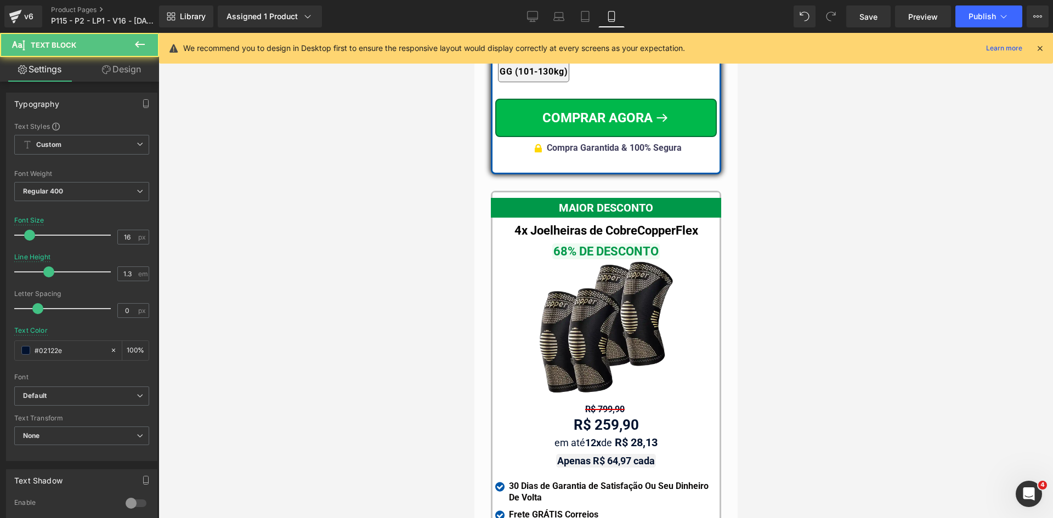
scroll to position [9857, 0]
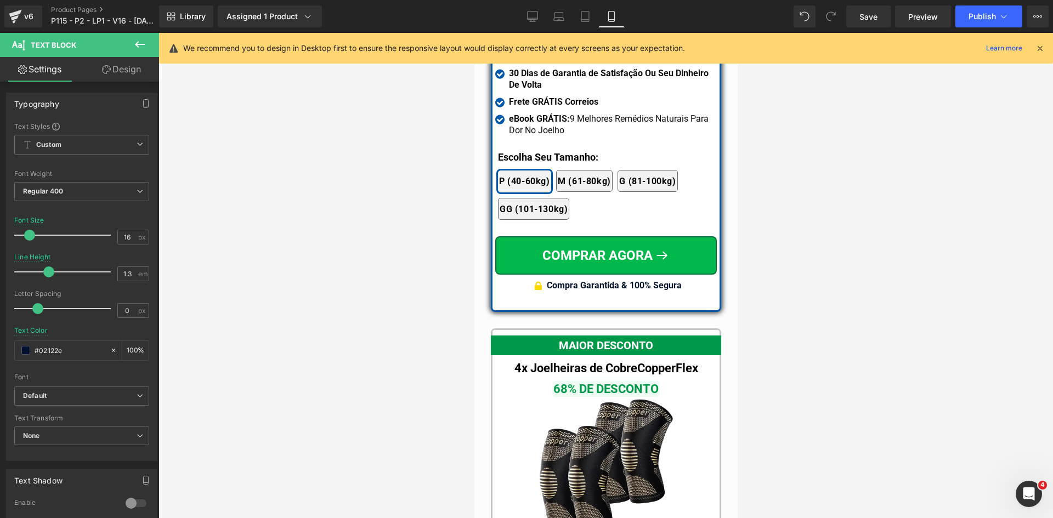
click at [853, 264] on div at bounding box center [605, 275] width 894 height 485
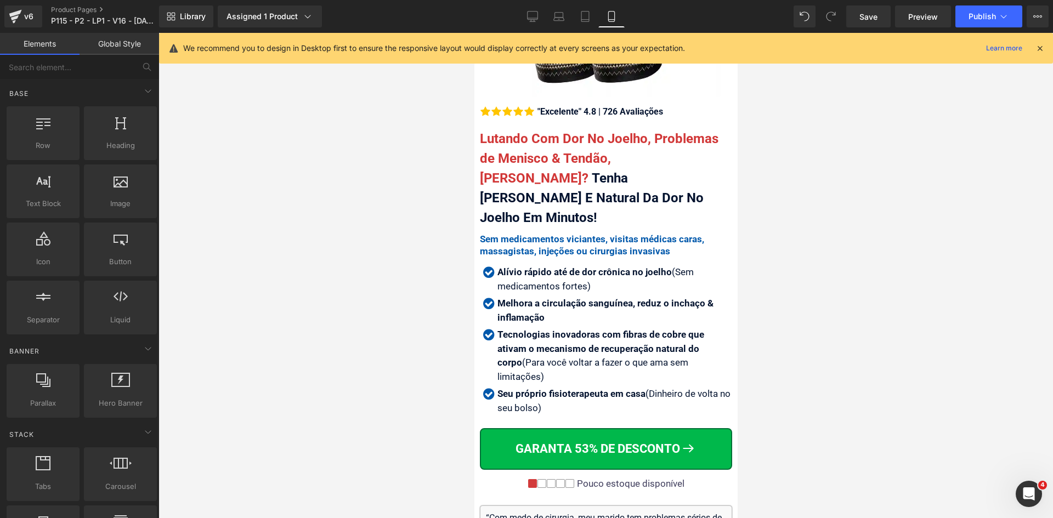
scroll to position [53, 0]
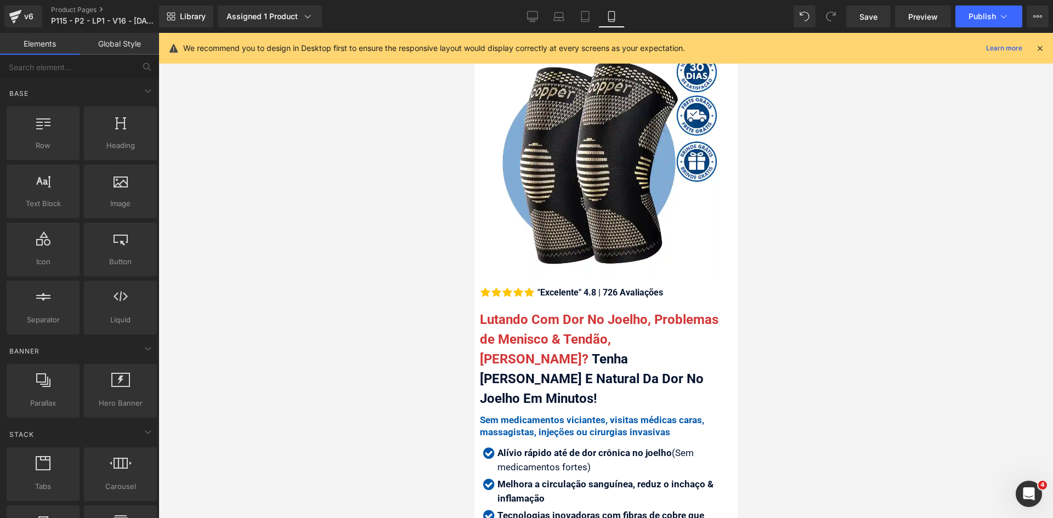
click at [1040, 44] on icon at bounding box center [1040, 48] width 10 height 10
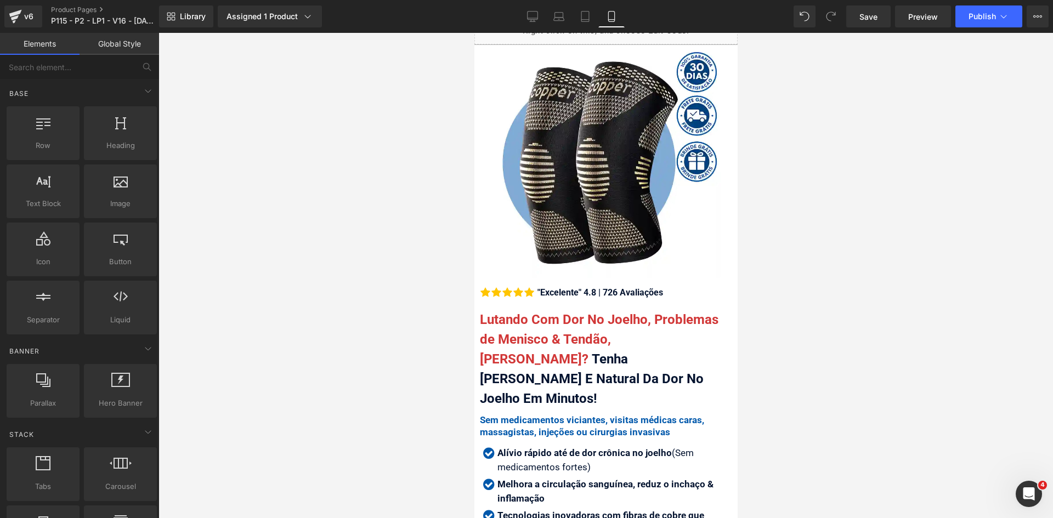
scroll to position [327, 0]
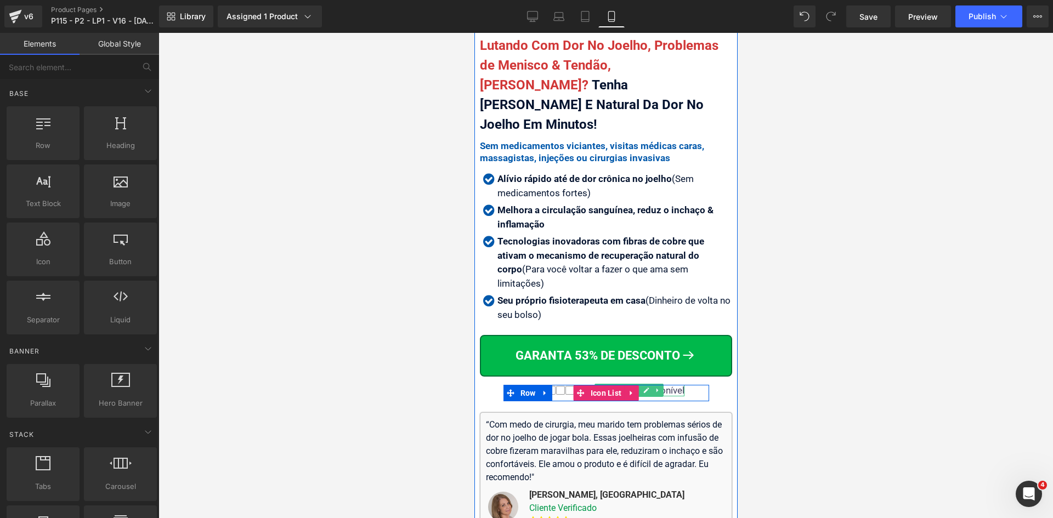
click at [663, 385] on div "Pouco estoque disponível" at bounding box center [629, 390] width 110 height 11
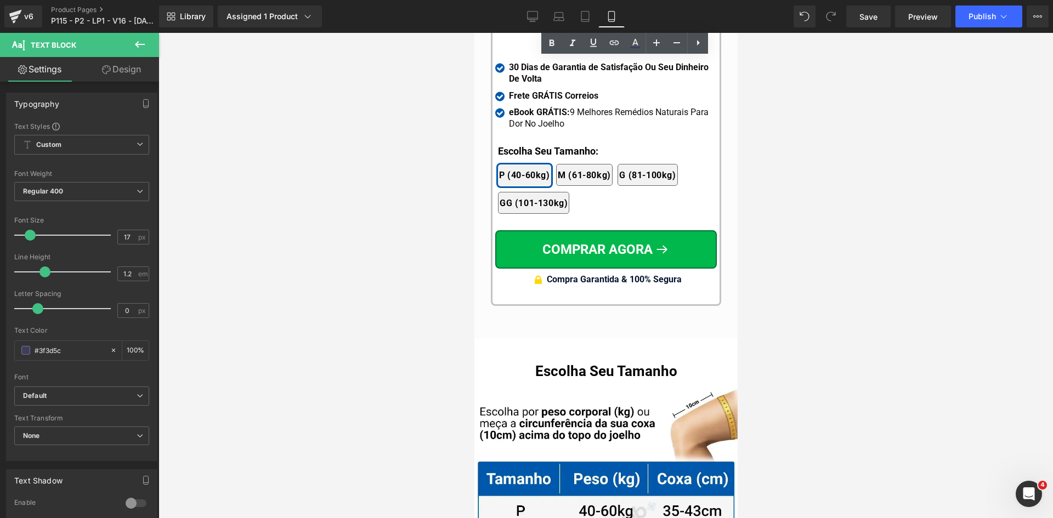
scroll to position [11037, 0]
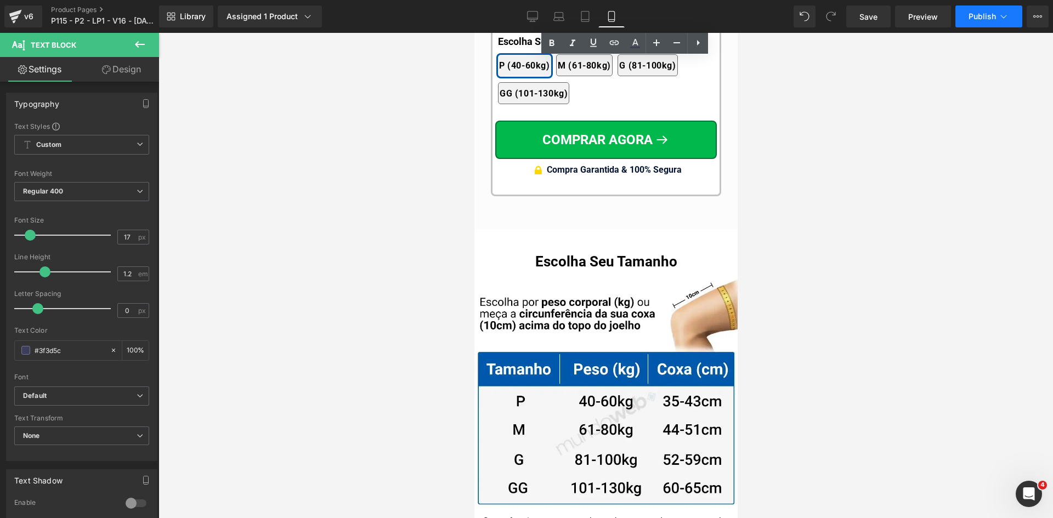
click at [996, 20] on button "Publish" at bounding box center [988, 16] width 67 height 22
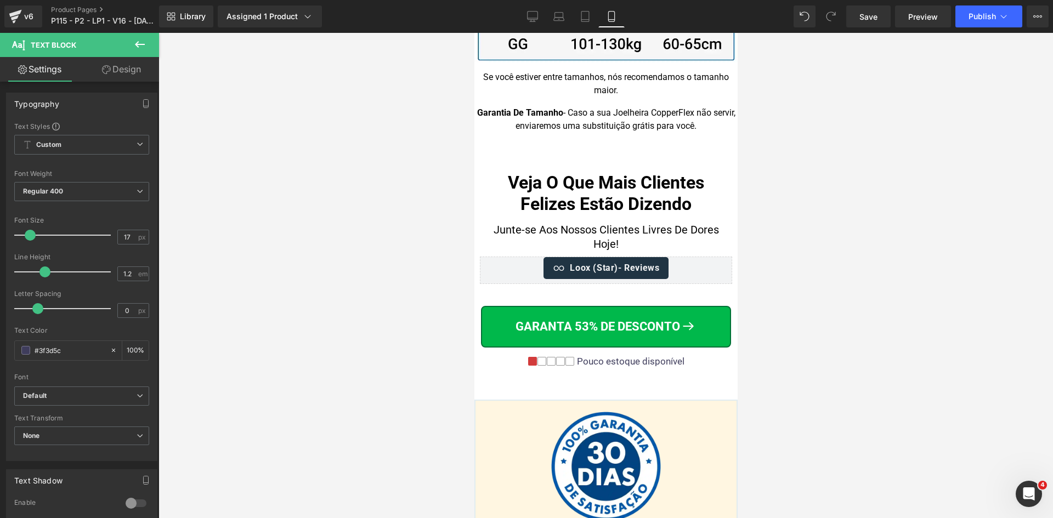
scroll to position [11514, 0]
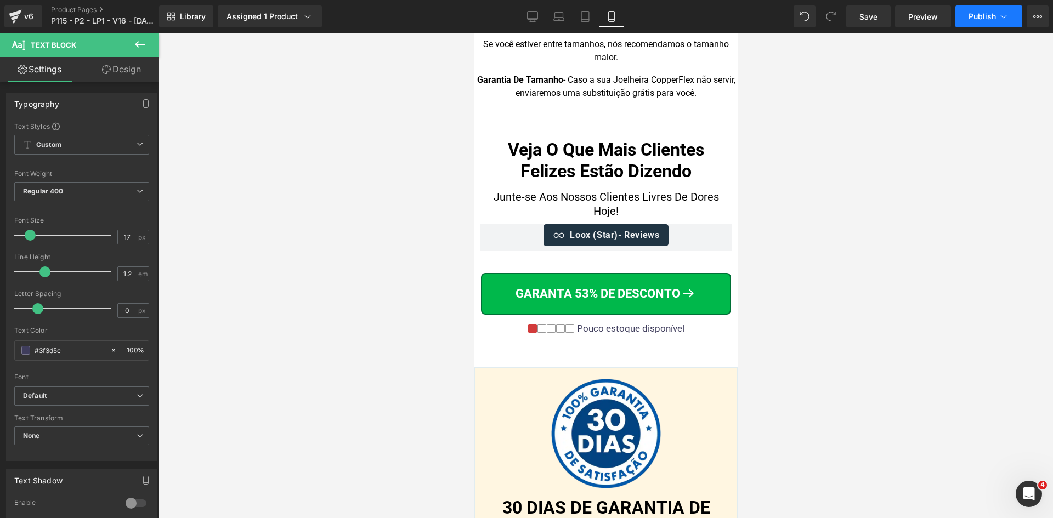
click at [1002, 12] on icon at bounding box center [1003, 16] width 11 height 11
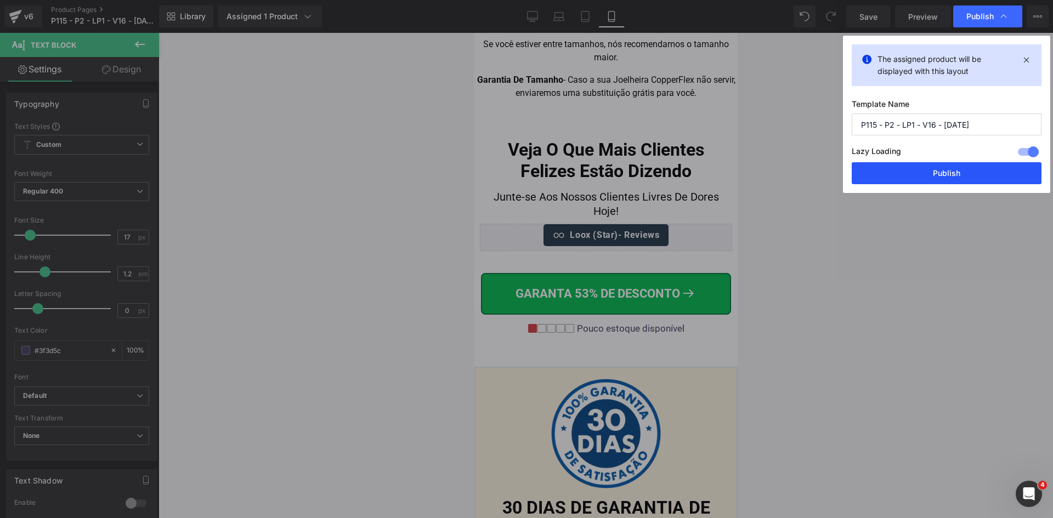
click at [950, 180] on button "Publish" at bounding box center [946, 173] width 190 height 22
